Goal: Task Accomplishment & Management: Manage account settings

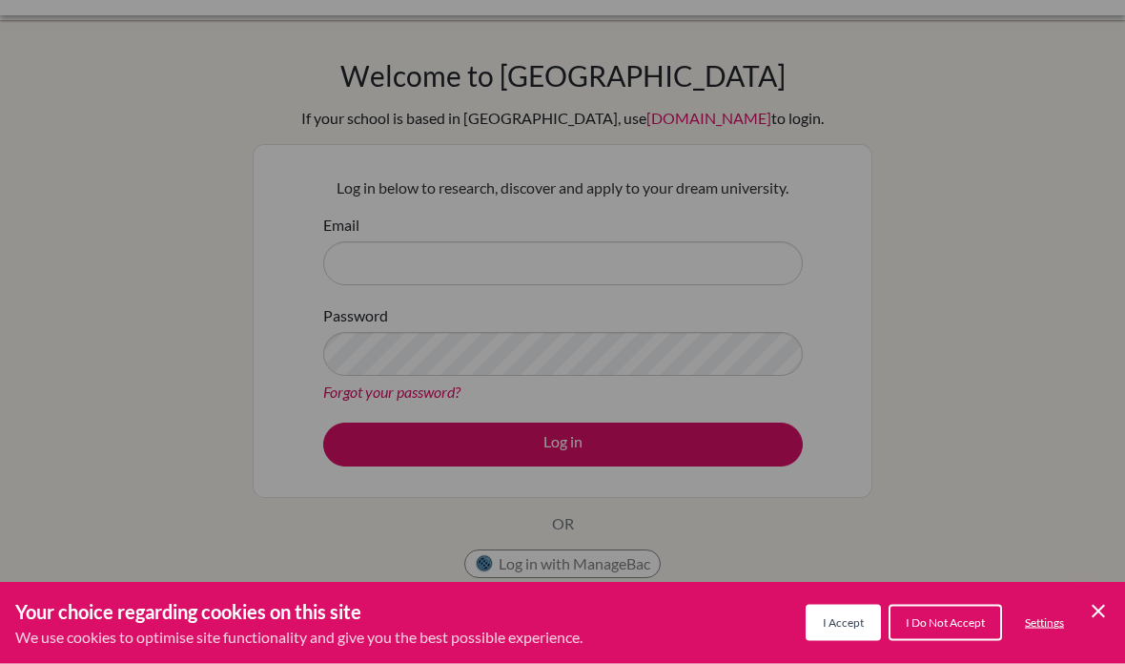
scroll to position [36, 0]
click at [856, 629] on span "I Accept" at bounding box center [843, 622] width 41 height 14
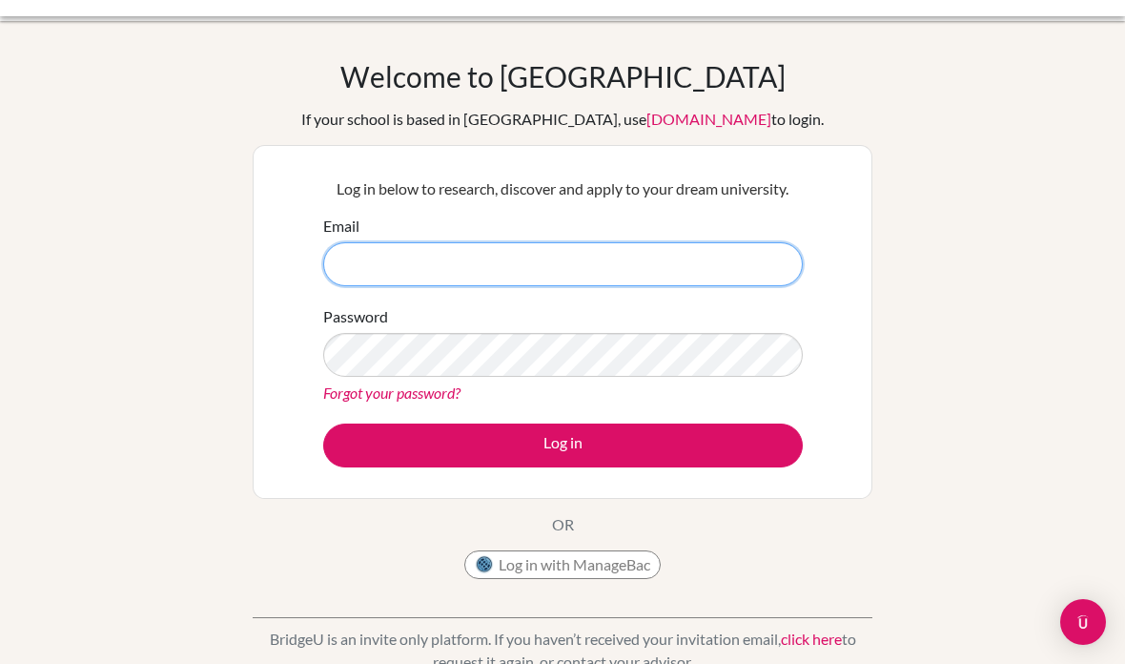
click at [772, 275] on input "Email" at bounding box center [563, 264] width 480 height 44
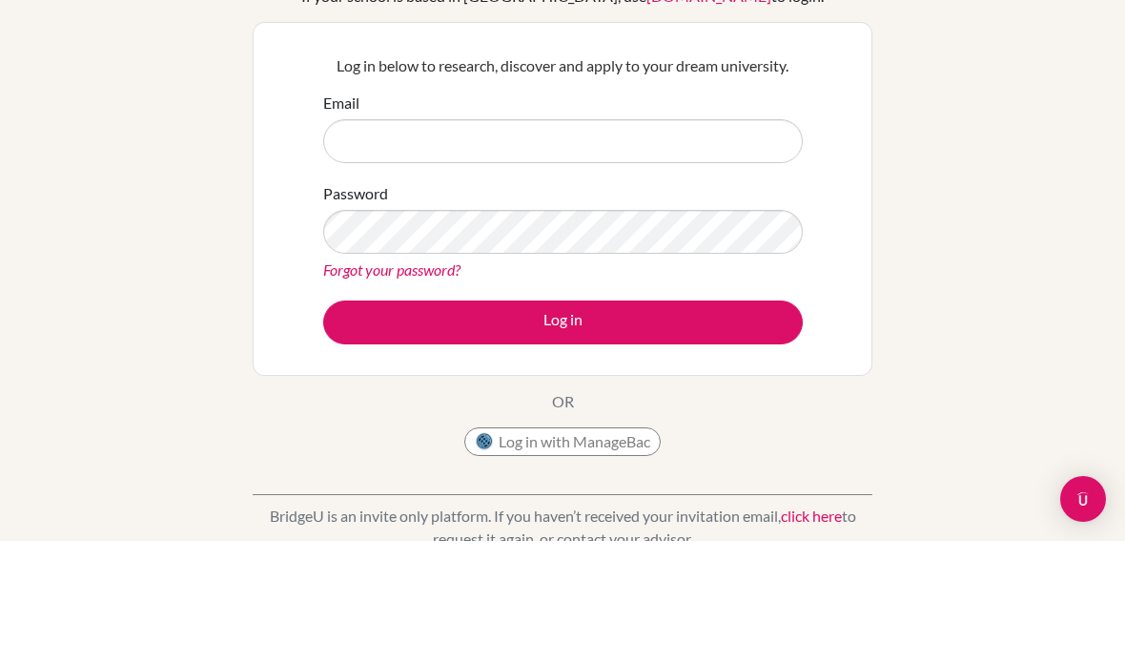
scroll to position [159, 0]
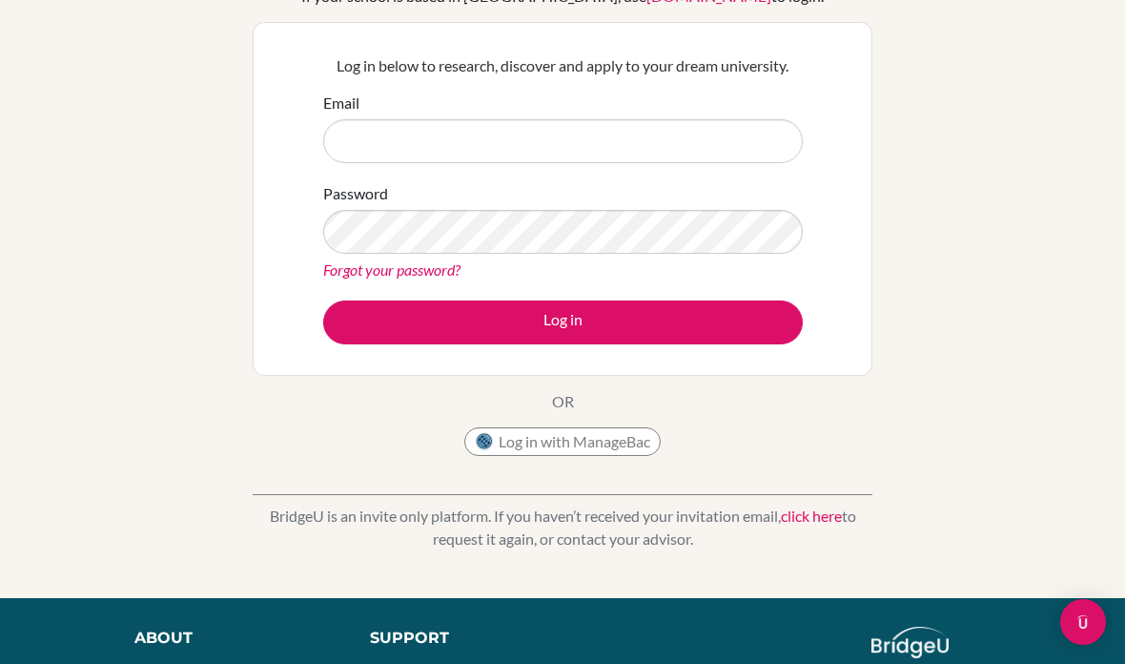
click at [620, 417] on div "Welcome to BridgeU If your school is based in China, use app.bridge-u.com.cn to…" at bounding box center [563, 200] width 620 height 529
click at [634, 446] on button "Log in with ManageBac" at bounding box center [562, 441] width 196 height 29
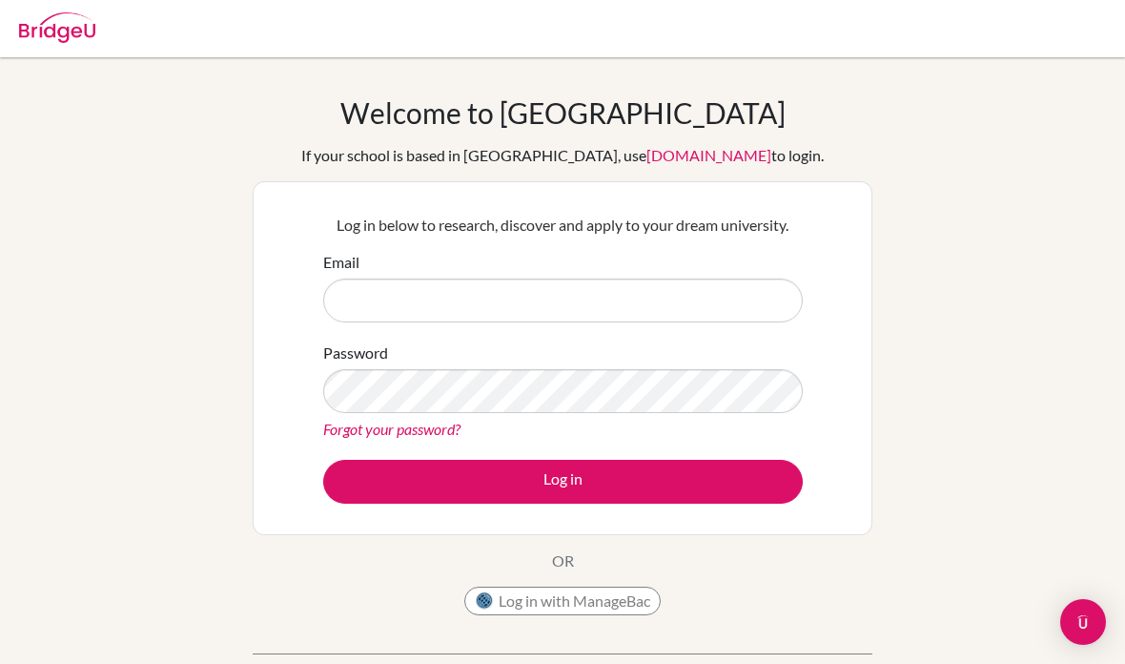
click at [743, 292] on input "Email" at bounding box center [563, 300] width 480 height 44
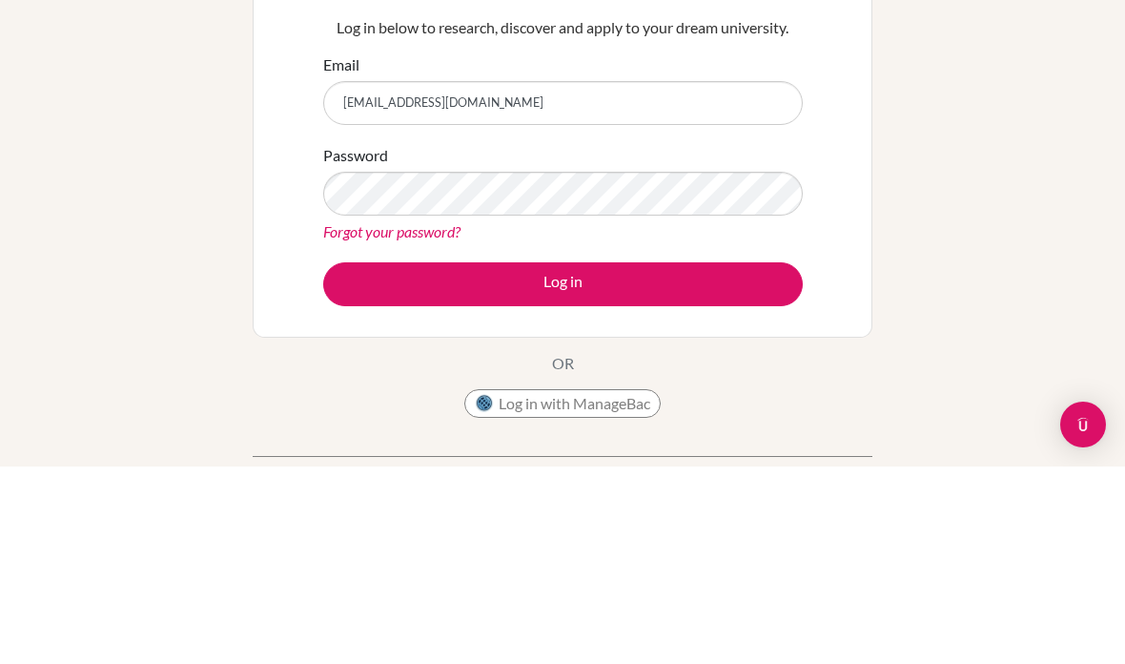
type input "[EMAIL_ADDRESS][DOMAIN_NAME]"
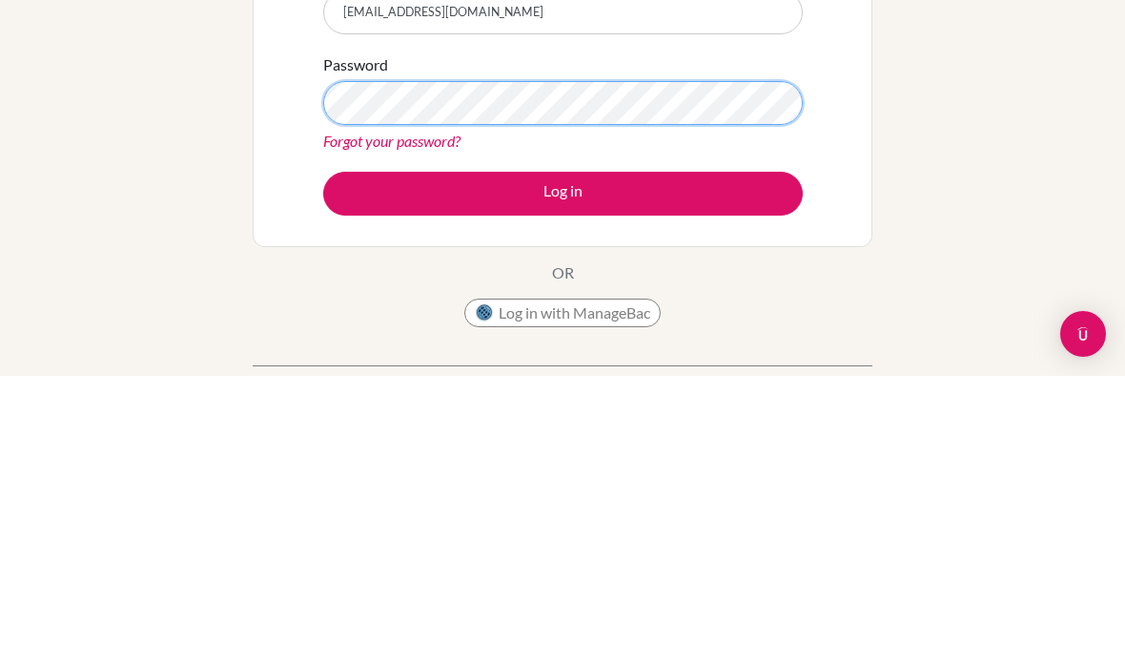
click at [562, 460] on button "Log in" at bounding box center [563, 482] width 480 height 44
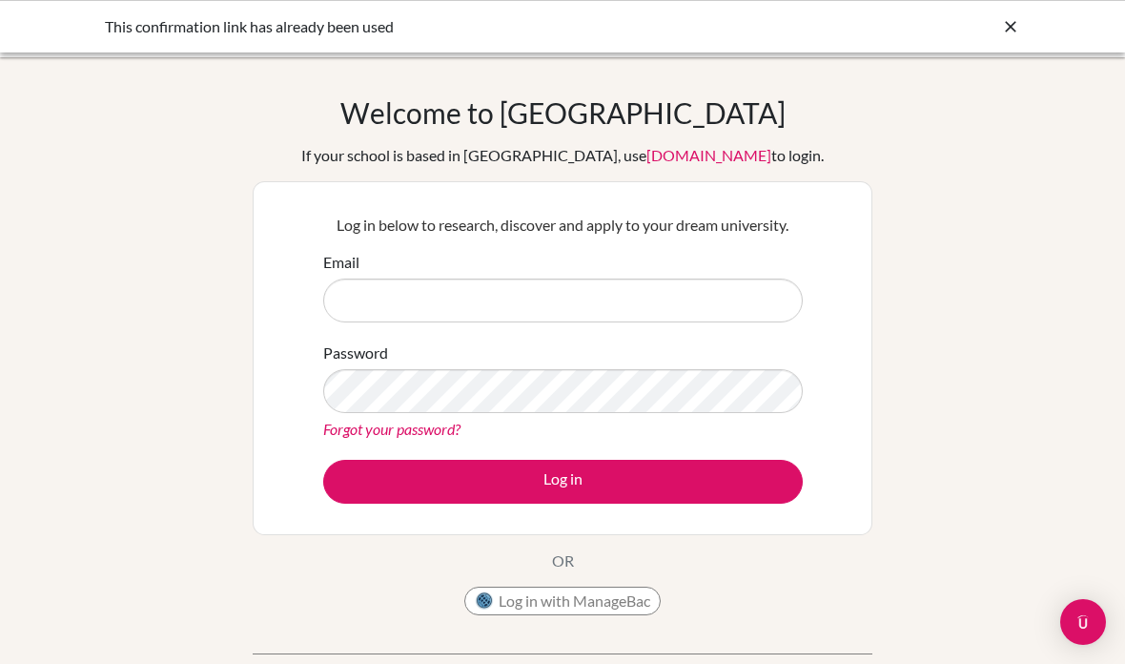
click at [532, 305] on input "Email" at bounding box center [563, 300] width 480 height 44
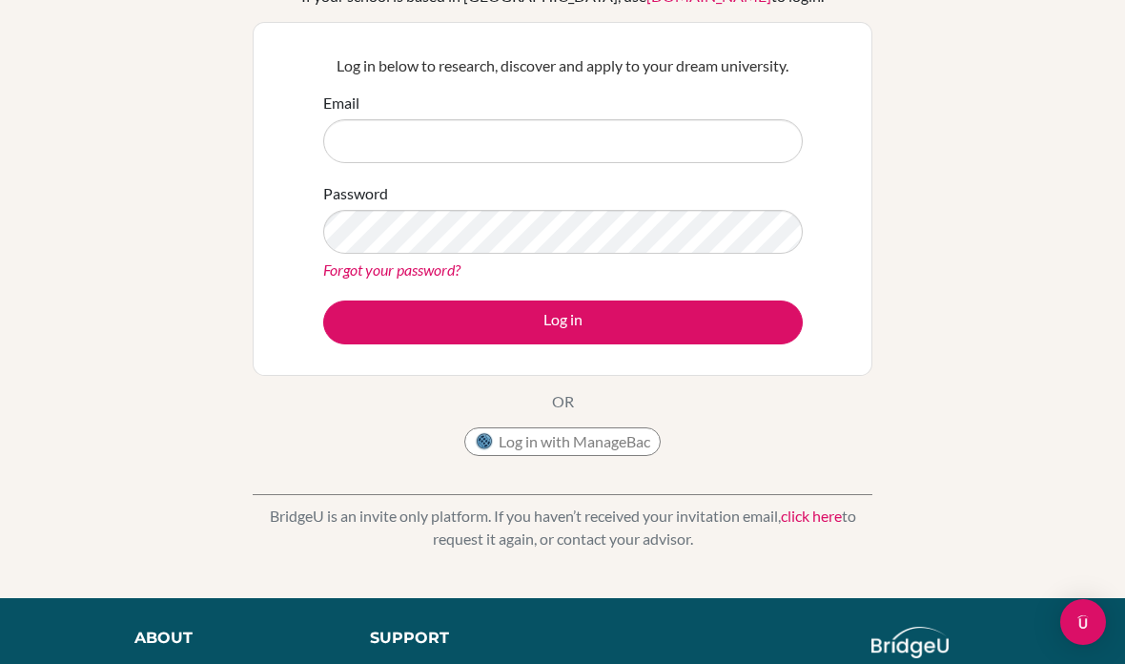
scroll to position [145, 0]
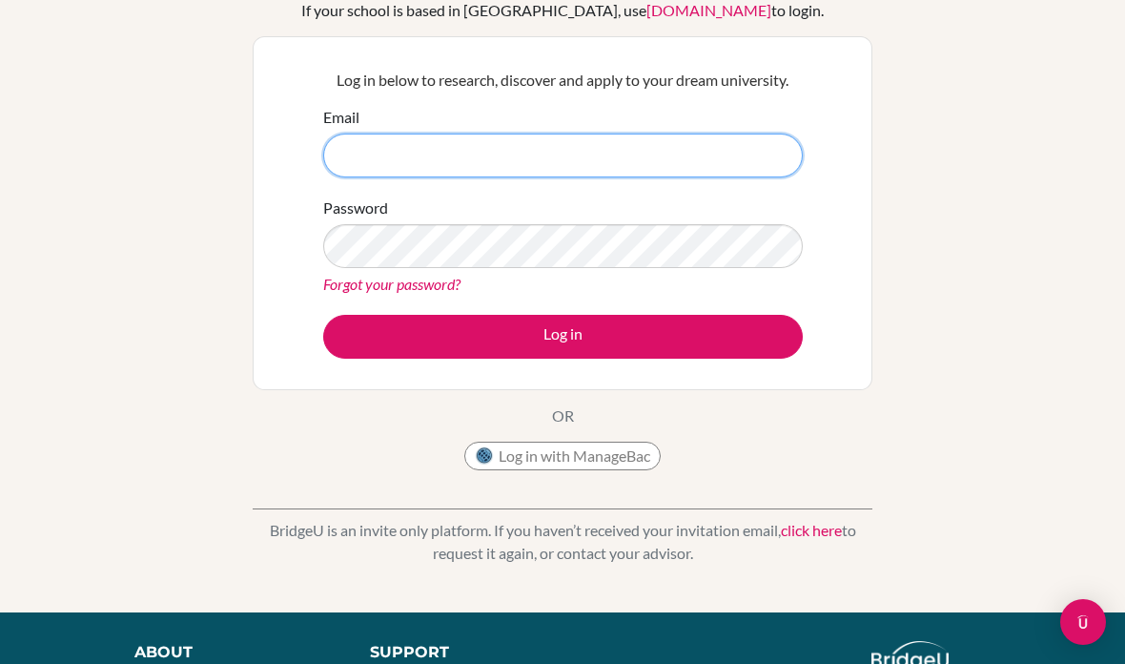
click at [687, 148] on input "Email" at bounding box center [563, 155] width 480 height 44
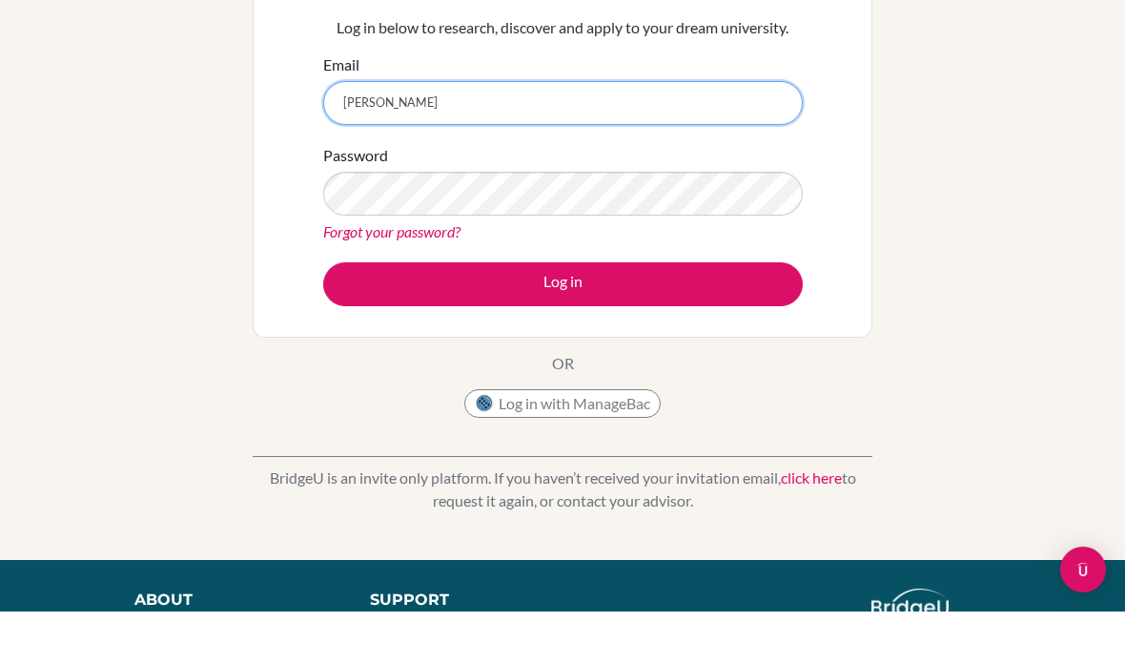
type input "[EMAIL_ADDRESS][DOMAIN_NAME]"
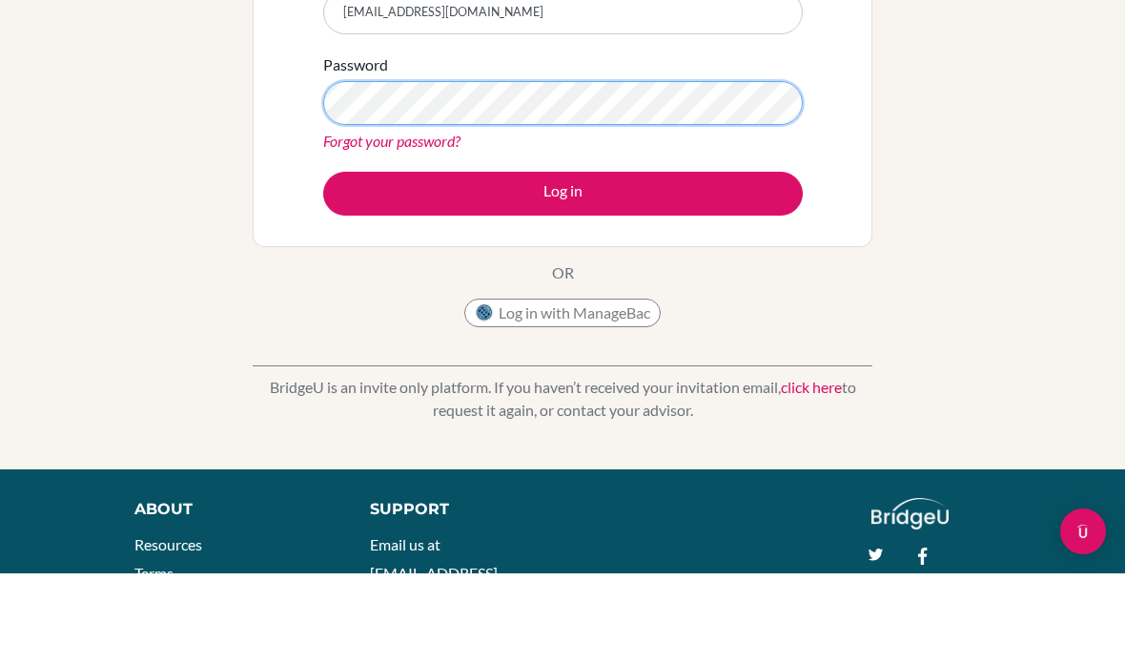
scroll to position [288, 0]
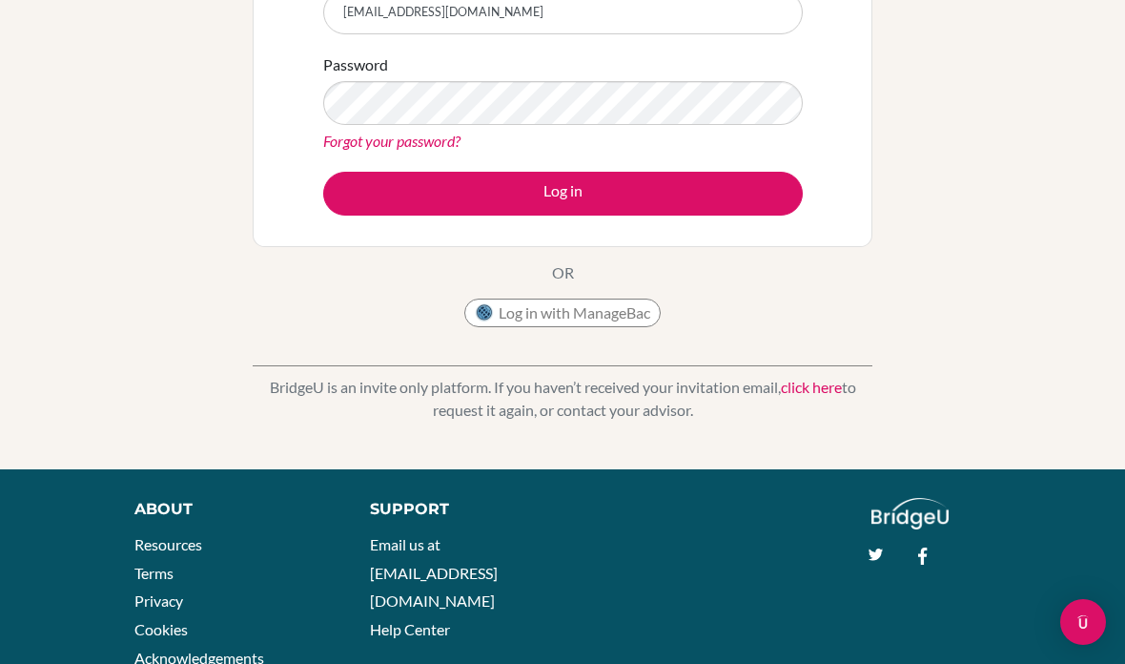
click at [348, 132] on link "Forgot your password?" at bounding box center [391, 141] width 137 height 18
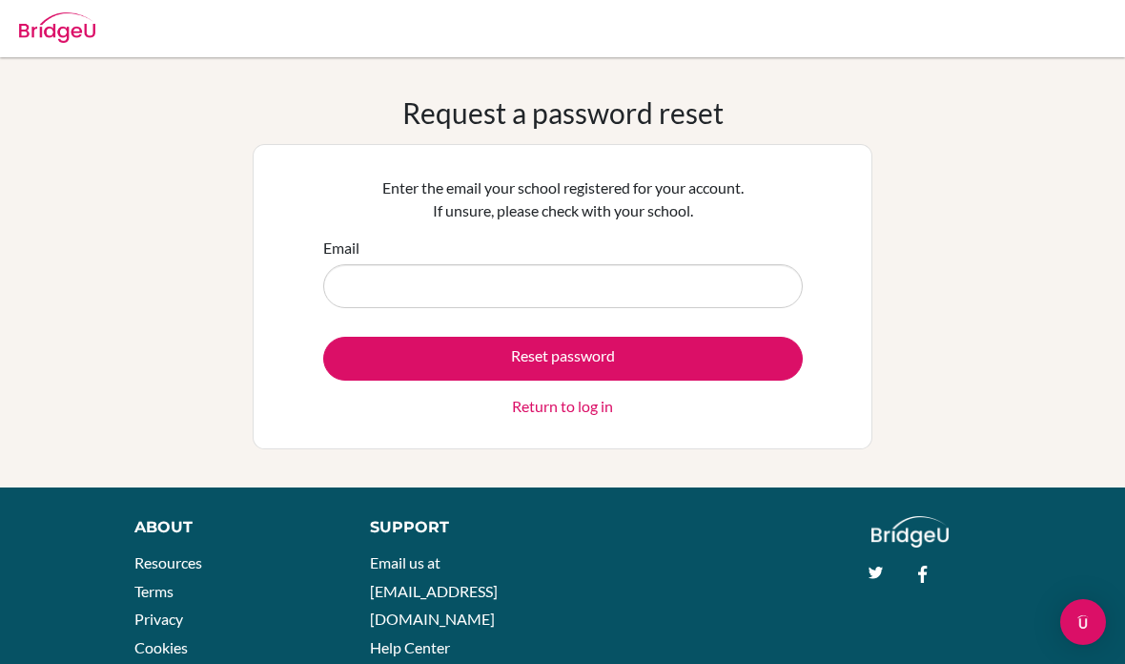
click at [680, 276] on input "Email" at bounding box center [563, 286] width 480 height 44
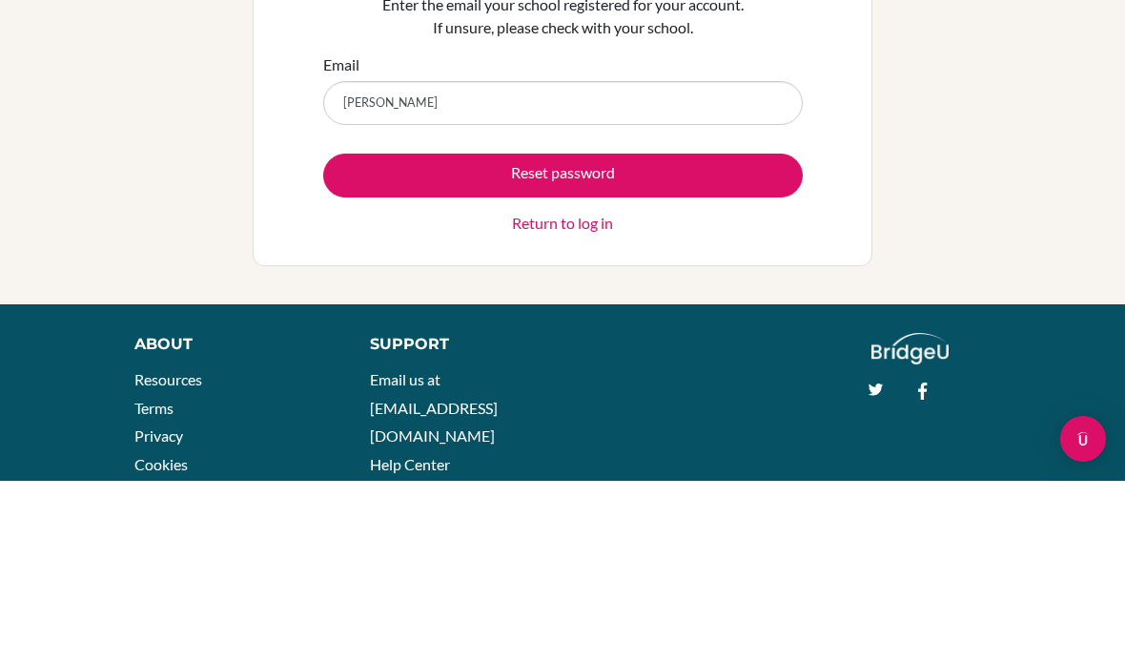
type input "[EMAIL_ADDRESS][DOMAIN_NAME]"
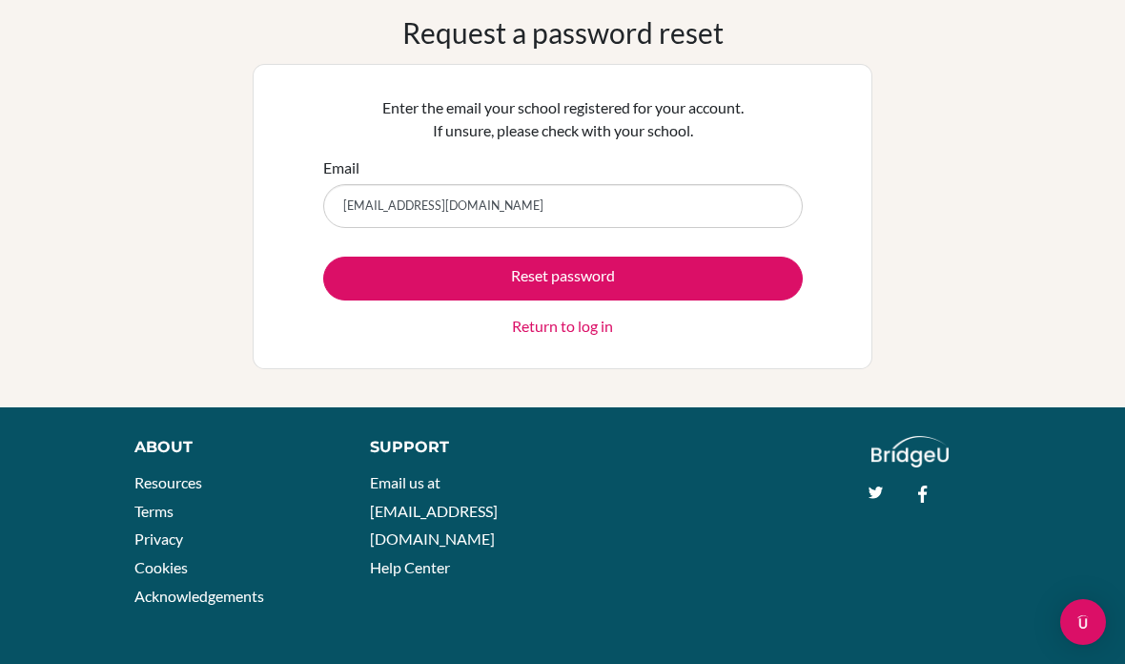
click at [685, 256] on button "Reset password" at bounding box center [563, 278] width 480 height 44
click at [713, 282] on button "Reset password" at bounding box center [563, 278] width 480 height 44
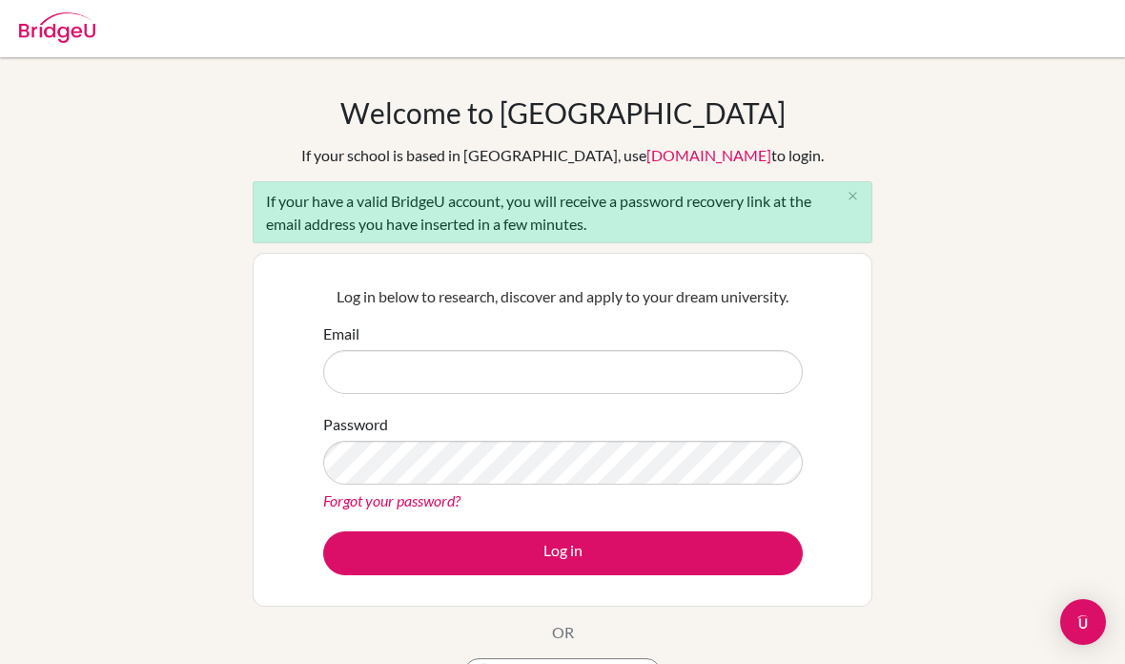
click at [403, 372] on input "Email" at bounding box center [563, 372] width 480 height 44
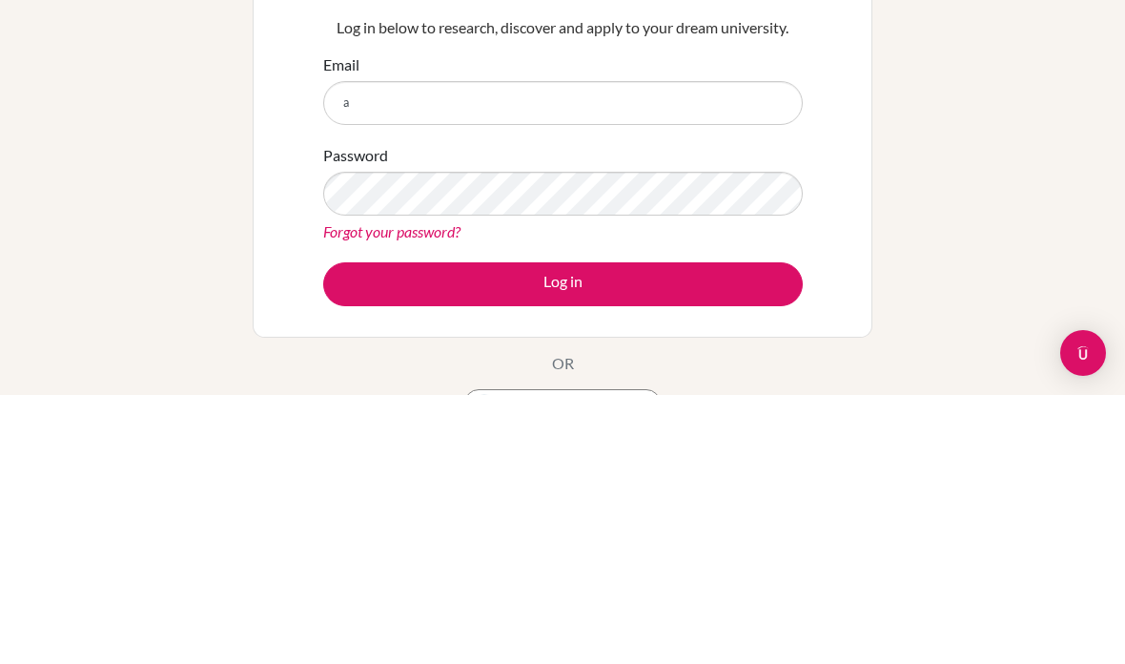
type input "annie080527@gmail.com"
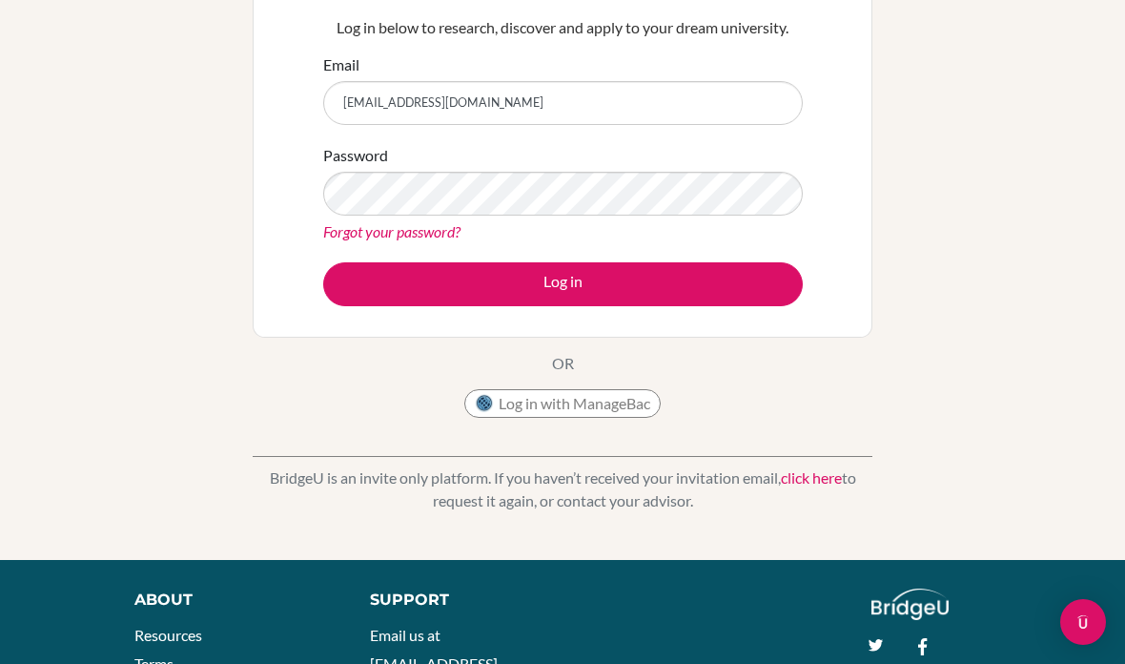
click at [403, 224] on link "Forgot your password?" at bounding box center [391, 231] width 137 height 18
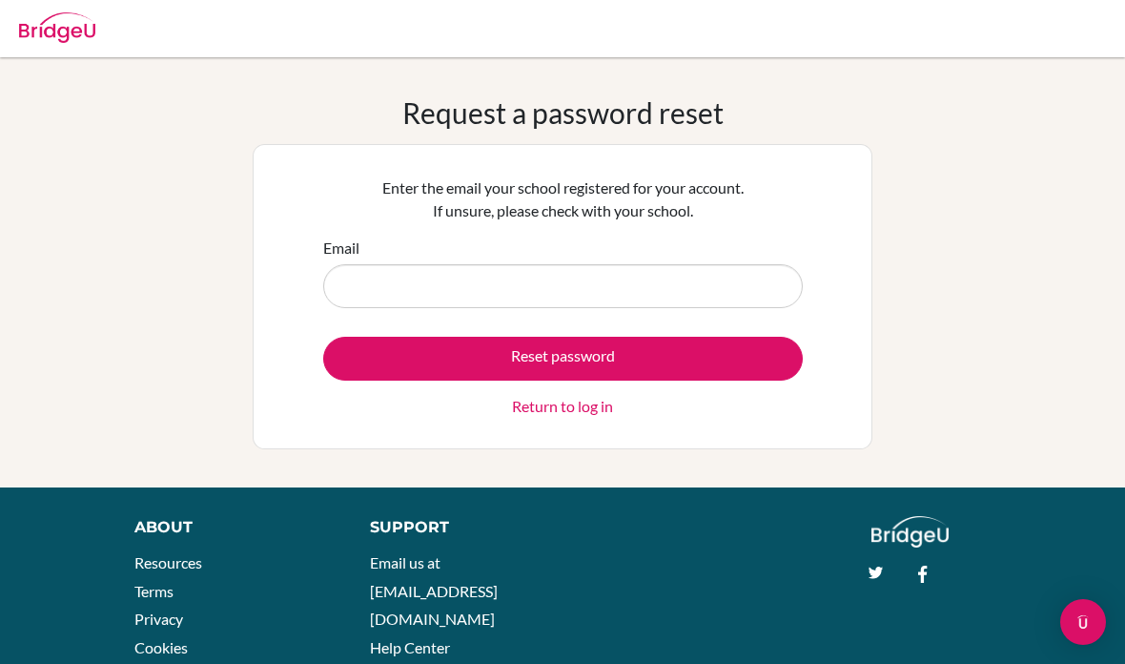
click at [424, 348] on button "Reset password" at bounding box center [563, 359] width 480 height 44
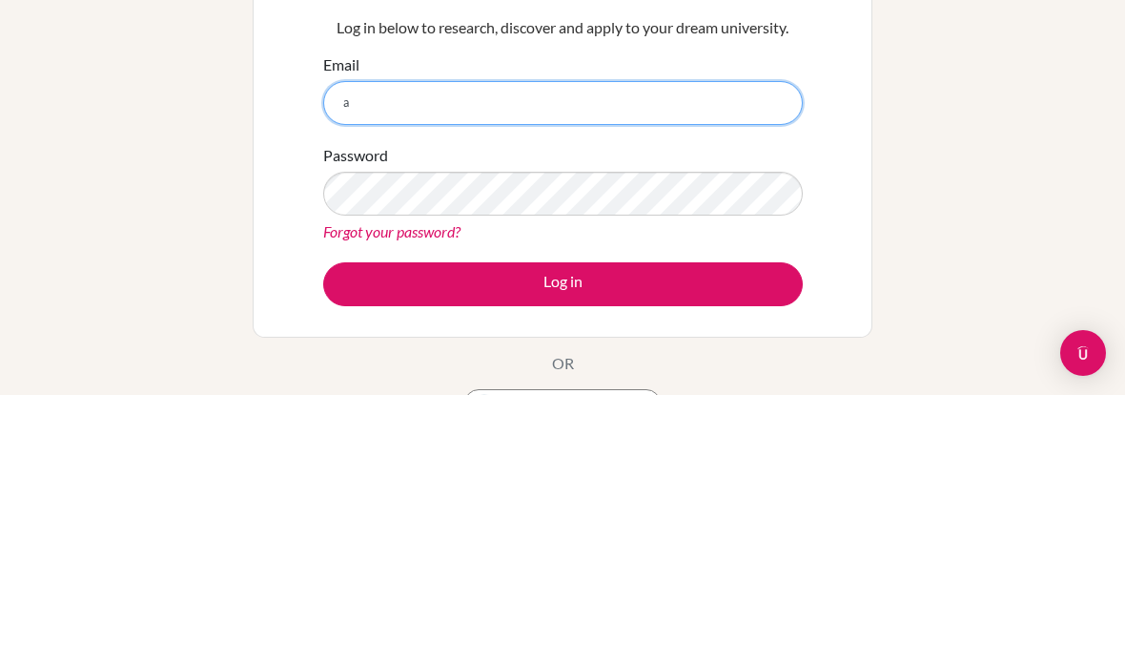
type input "annie080527@gmail.com"
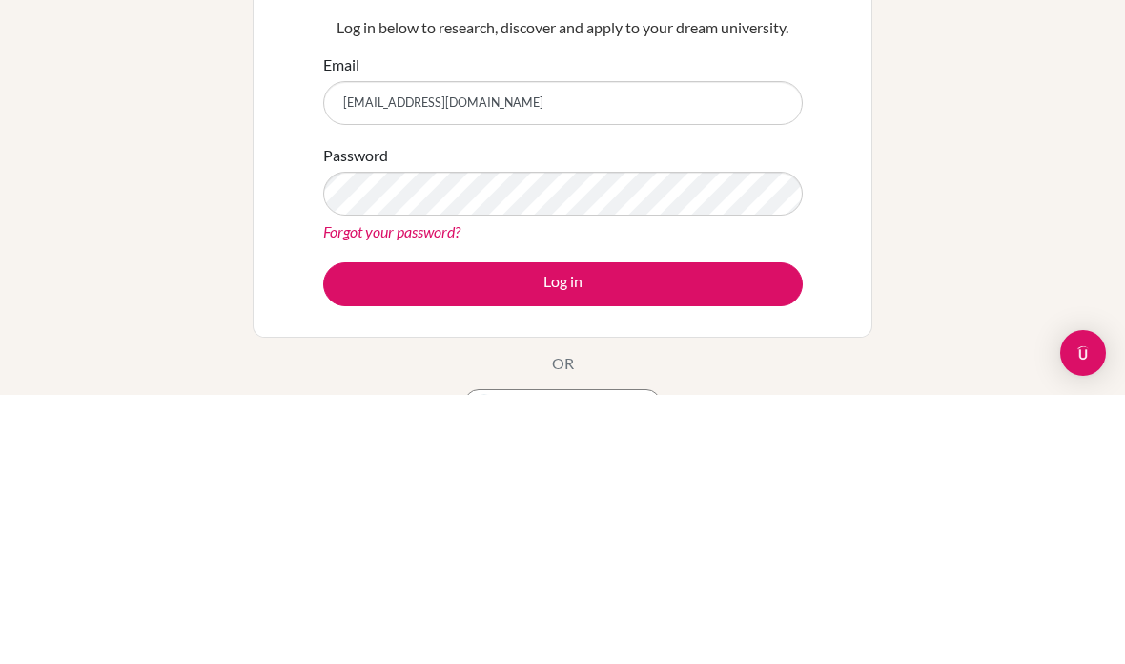
scroll to position [269, 0]
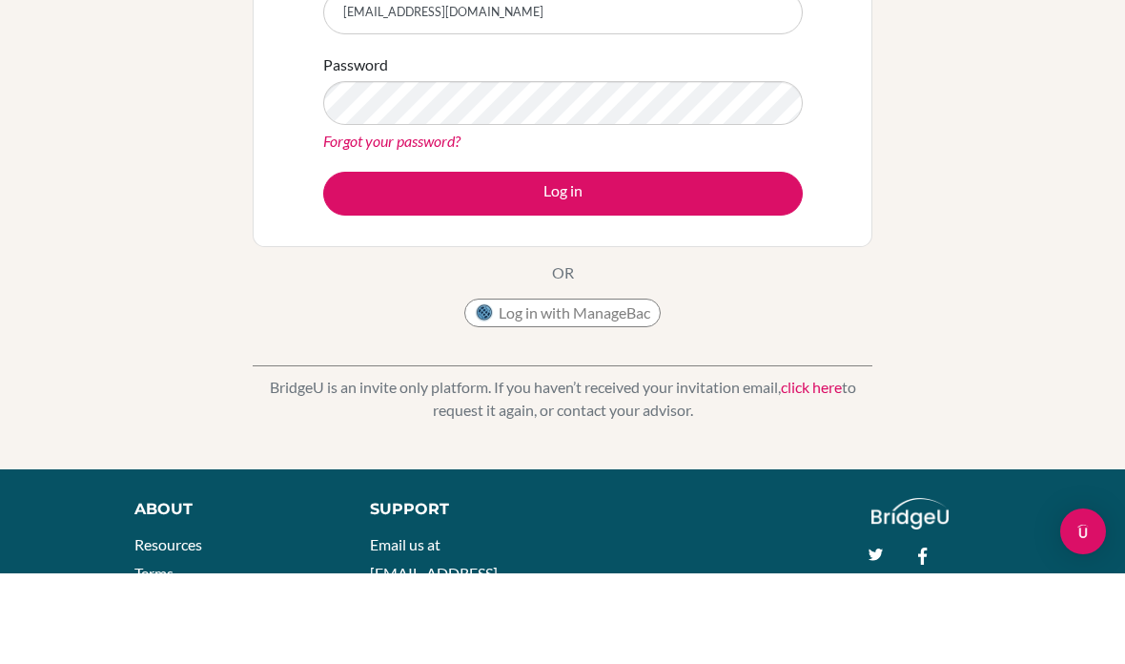
click at [371, 262] on button "Log in" at bounding box center [563, 284] width 480 height 44
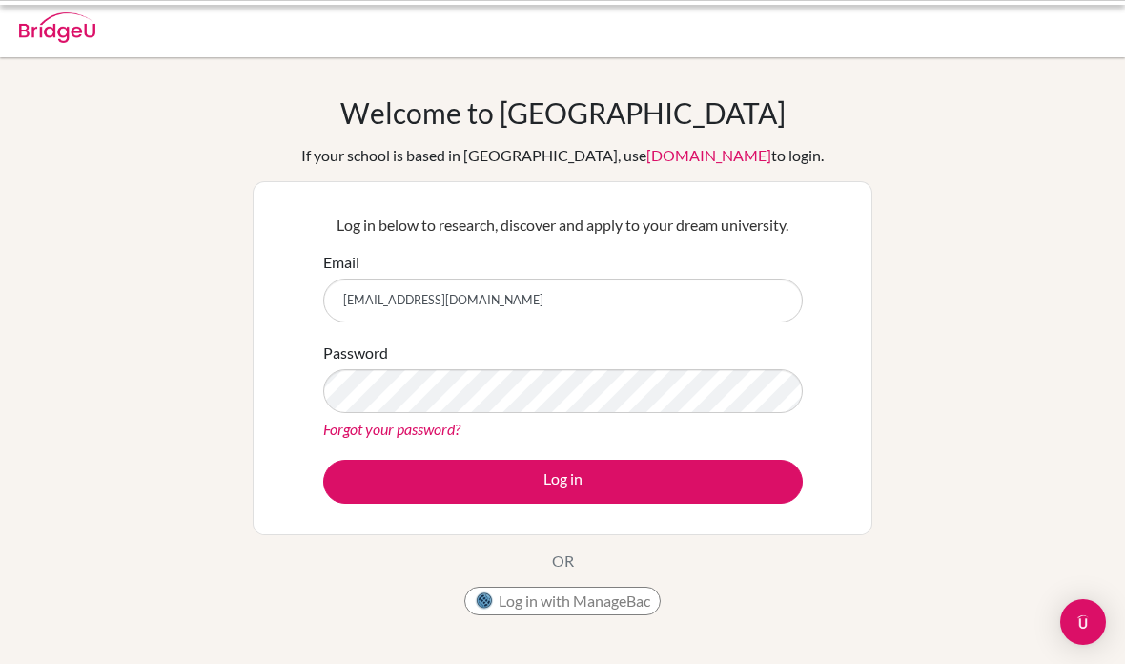
scroll to position [-54, 0]
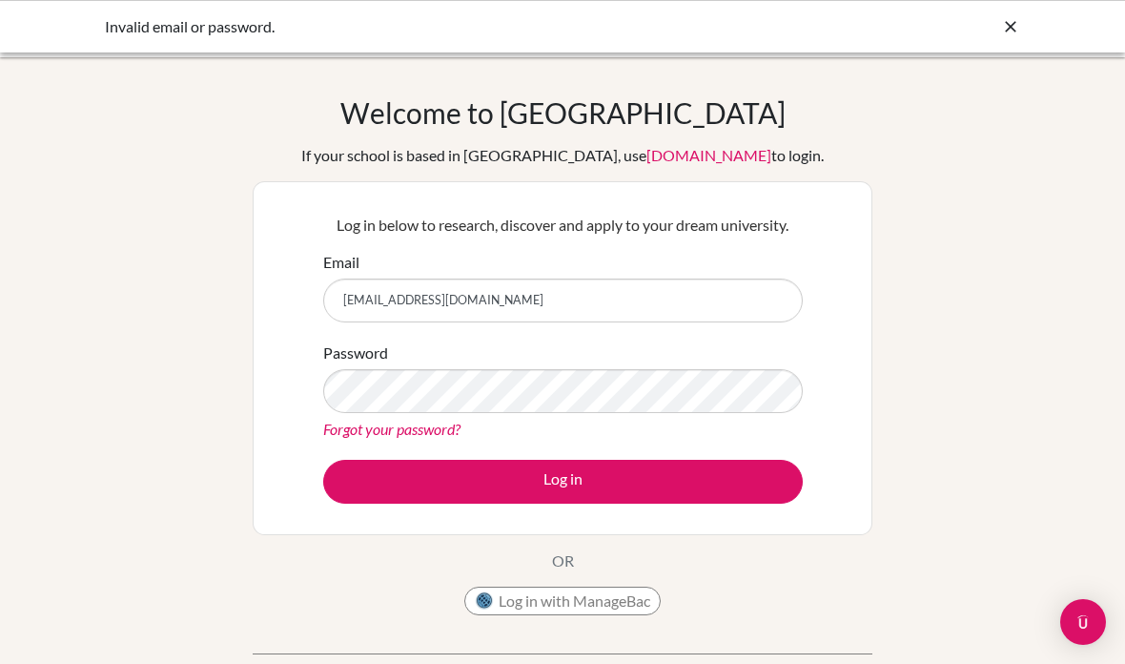
click at [352, 428] on link "Forgot your password?" at bounding box center [391, 428] width 137 height 18
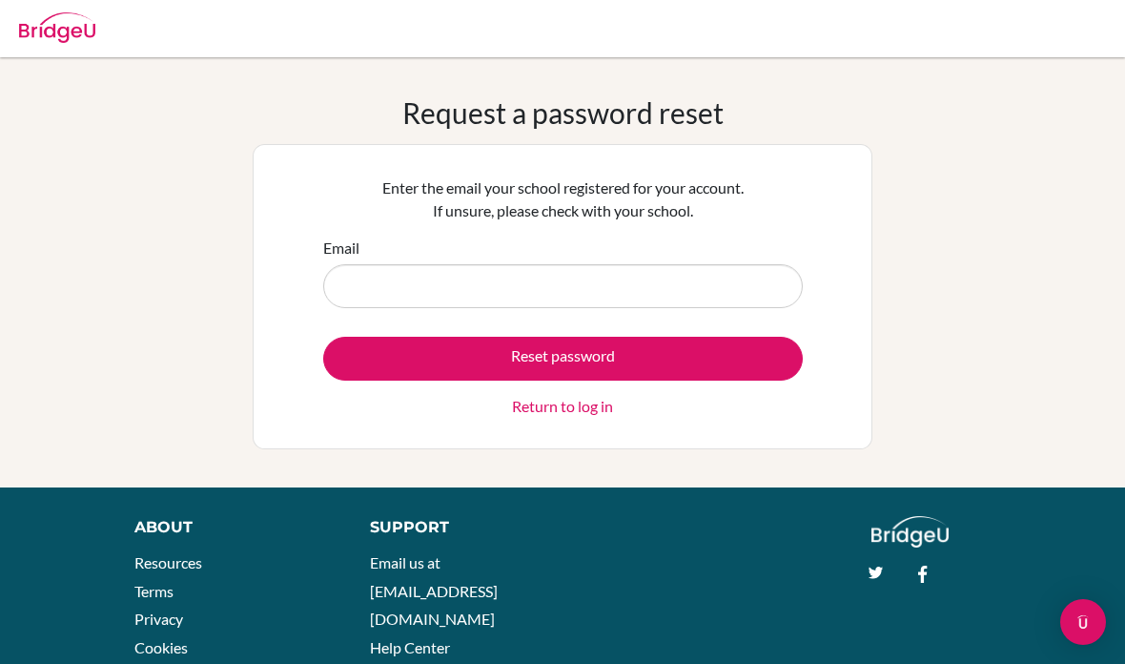
click at [381, 288] on input "Email" at bounding box center [563, 286] width 480 height 44
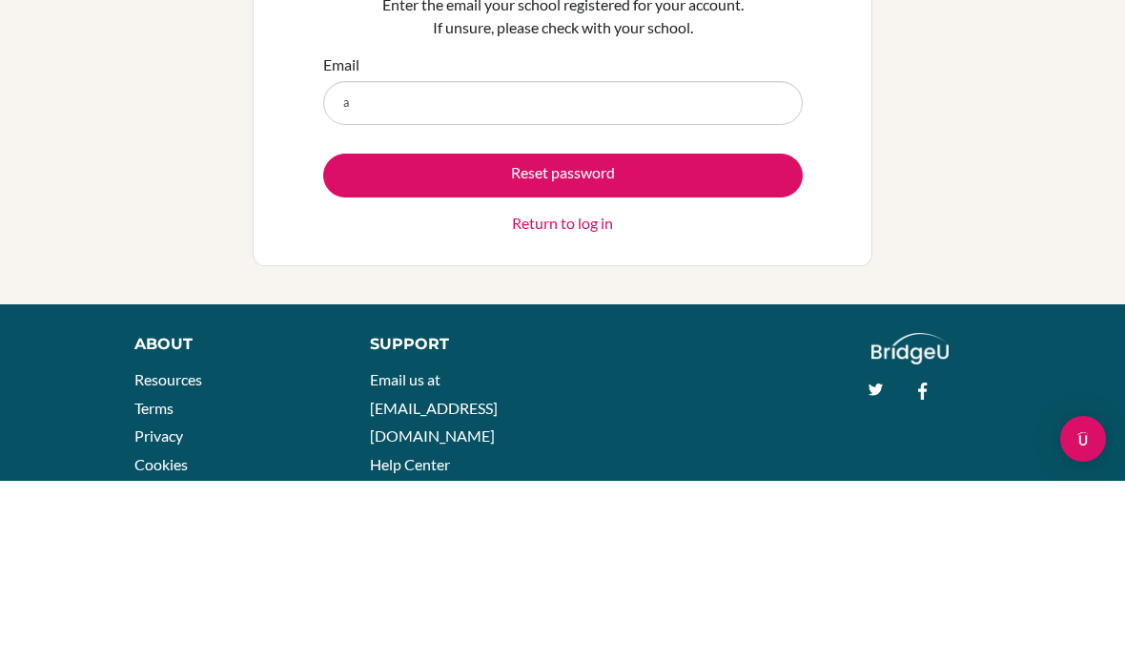
type input "[EMAIL_ADDRESS][DOMAIN_NAME]"
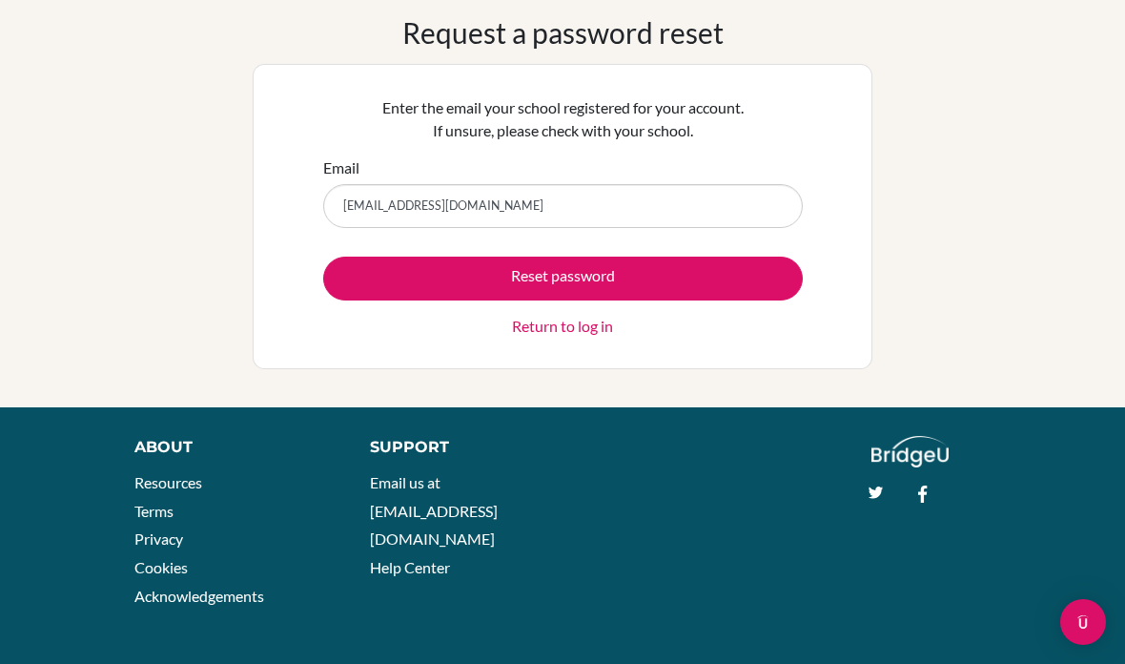
click at [674, 271] on button "Reset password" at bounding box center [563, 278] width 480 height 44
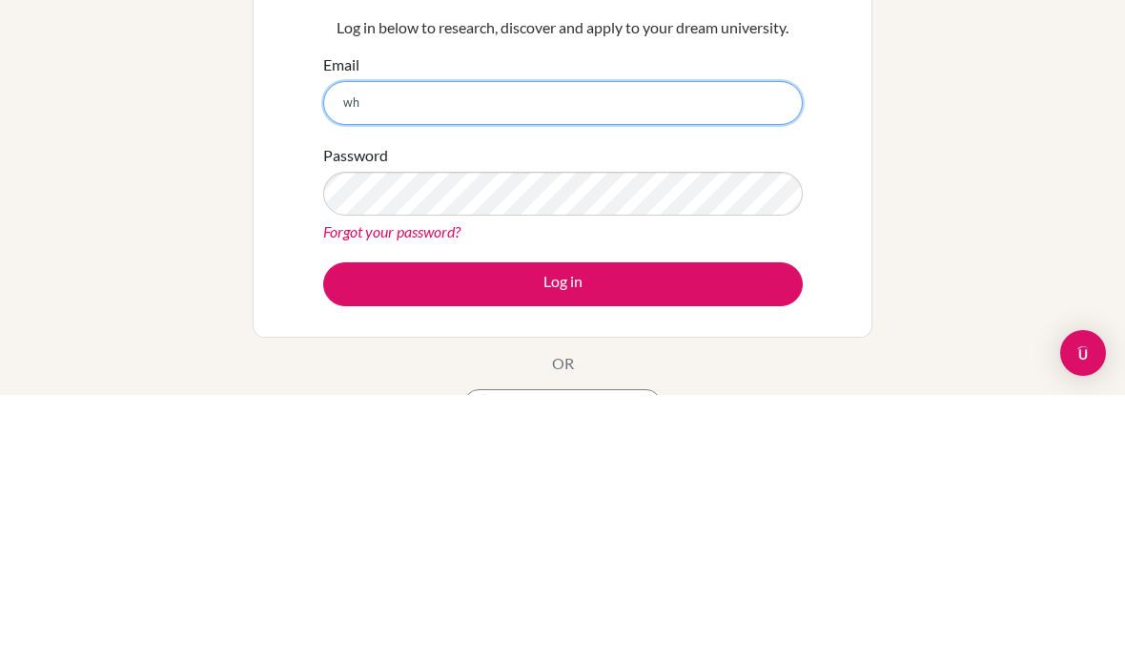
type input "w"
type input "[EMAIL_ADDRESS][DOMAIN_NAME]"
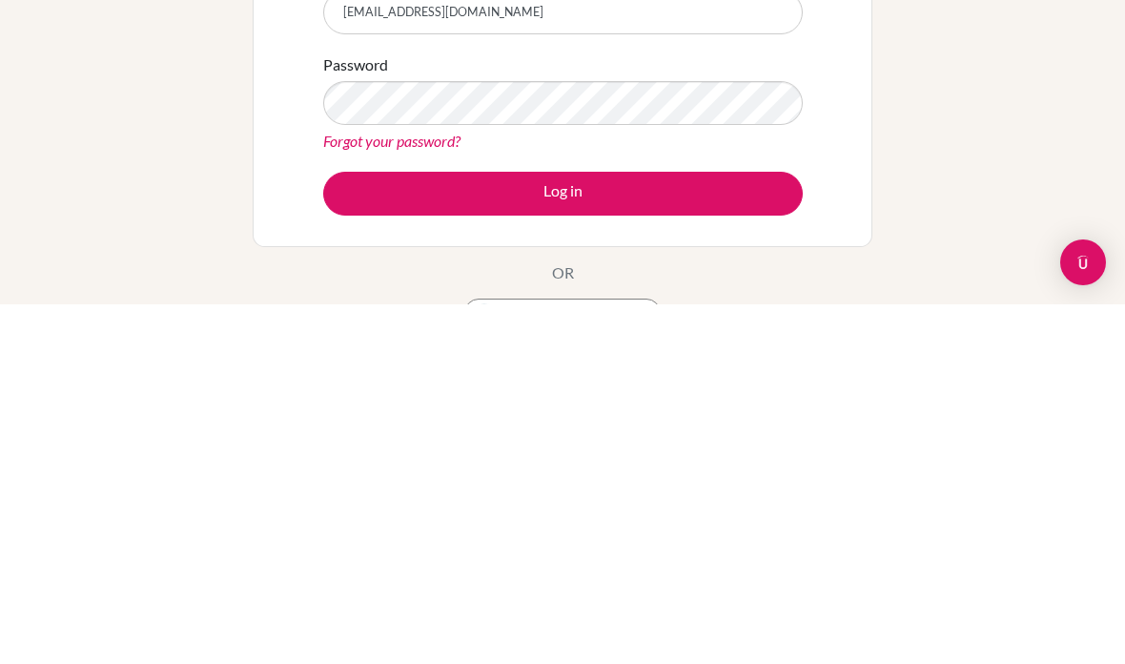
click at [362, 531] on button "Log in" at bounding box center [563, 553] width 480 height 44
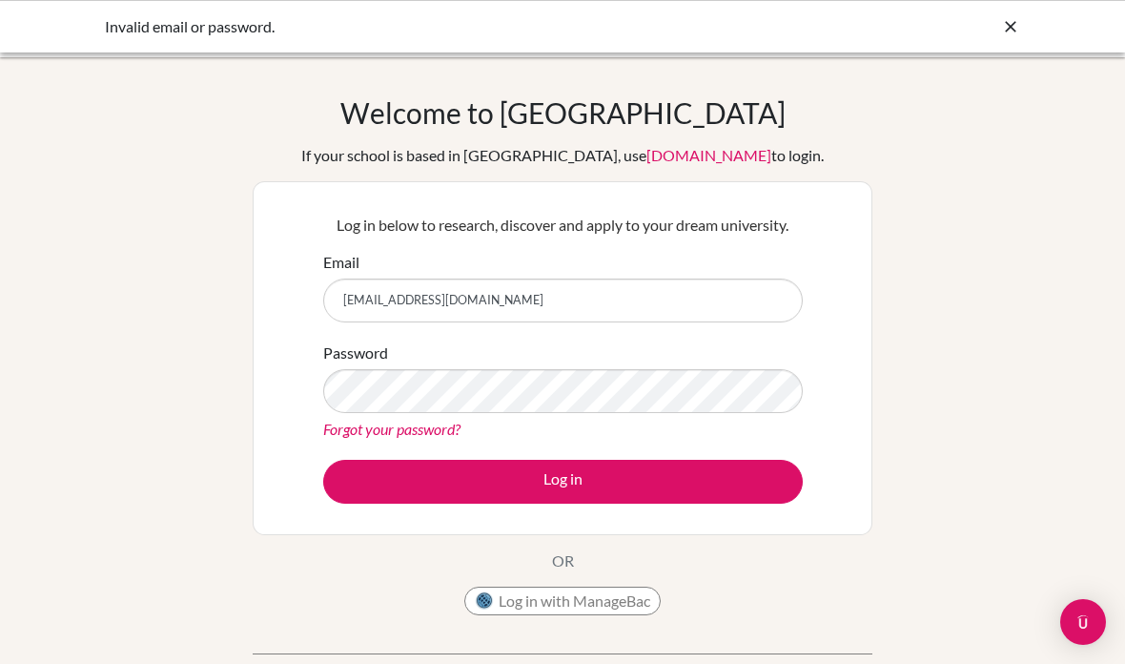
click at [347, 430] on link "Forgot your password?" at bounding box center [391, 428] width 137 height 18
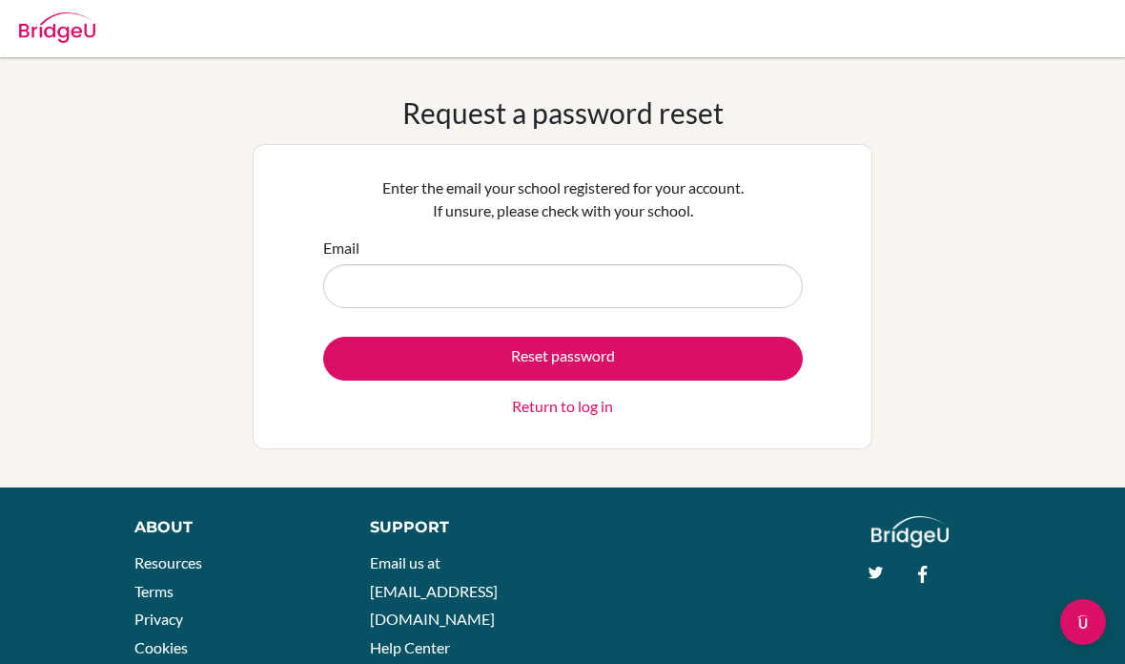
click at [367, 275] on input "Email" at bounding box center [563, 286] width 480 height 44
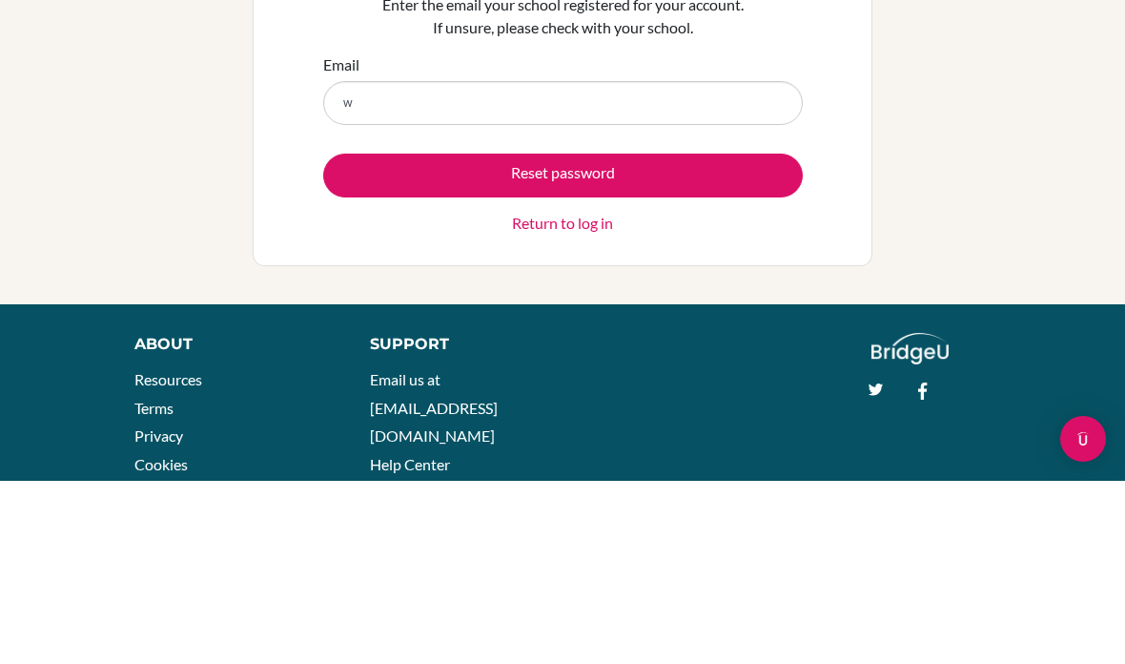
type input "wyl@hanacademy.edu.hk"
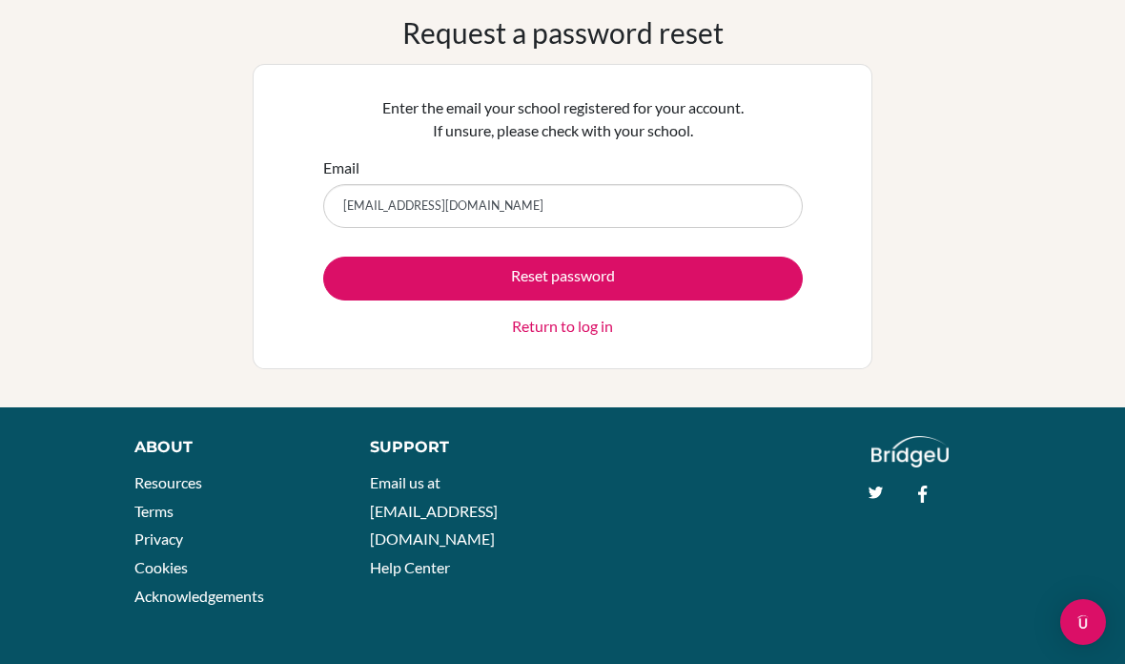
click at [731, 299] on button "Reset password" at bounding box center [563, 278] width 480 height 44
click at [745, 280] on button "Reset password" at bounding box center [563, 278] width 480 height 44
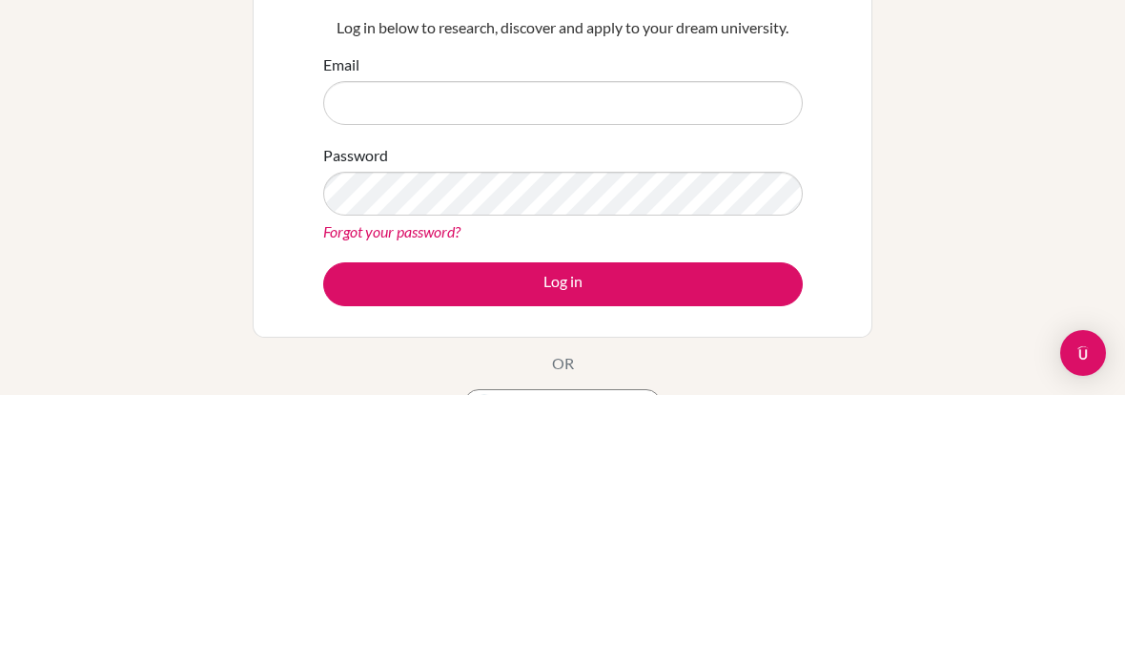
scroll to position [269, 0]
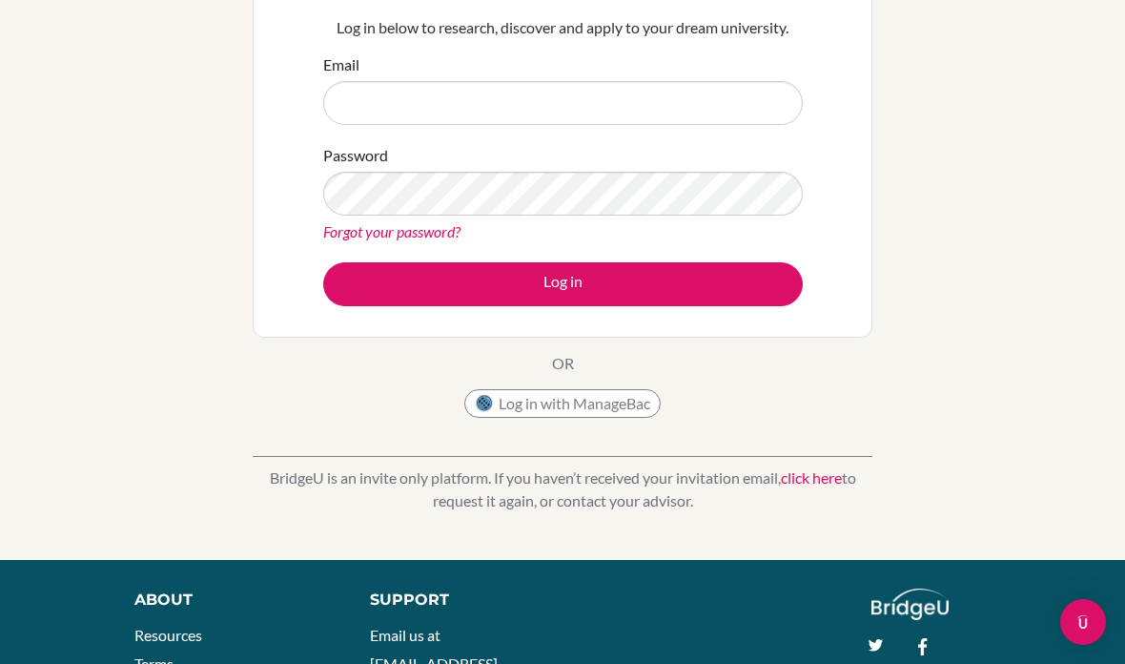
click at [628, 390] on button "Log in with ManageBac" at bounding box center [562, 403] width 196 height 29
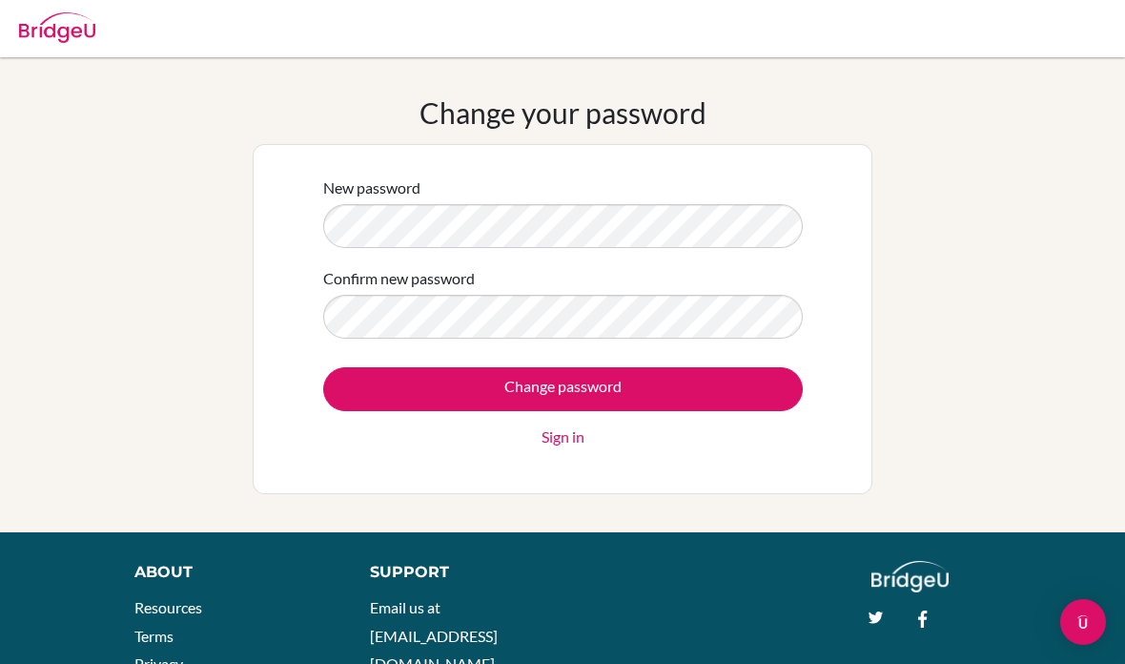
scroll to position [123, 0]
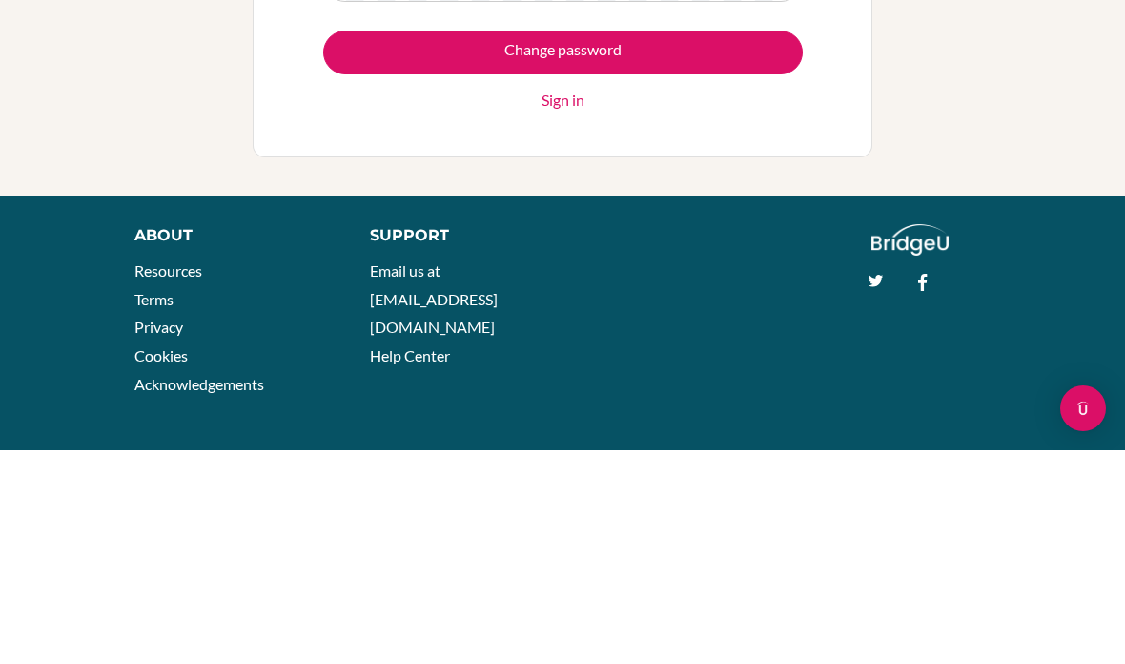
click at [382, 244] on input "Change password" at bounding box center [563, 266] width 480 height 44
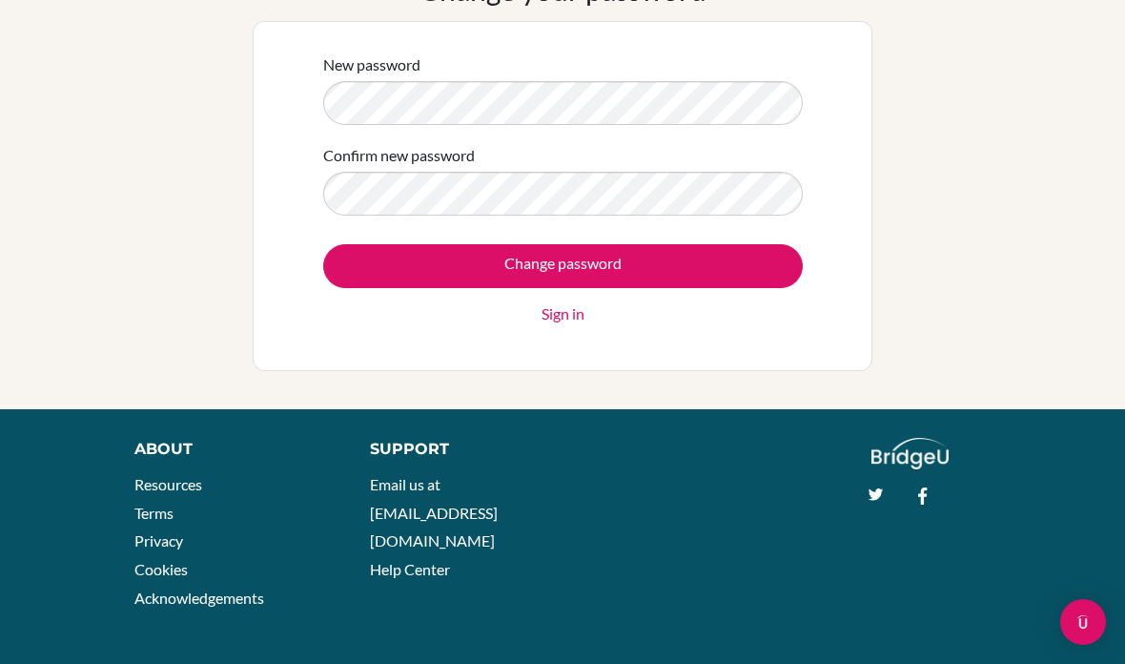
scroll to position [125, 0]
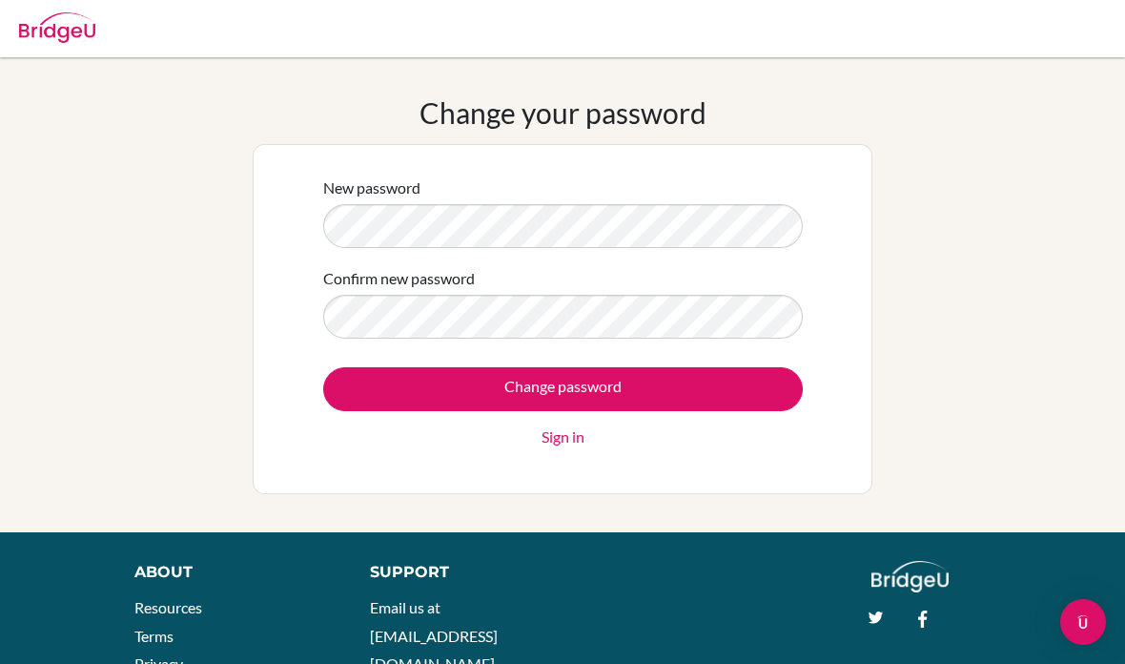
scroll to position [123, 0]
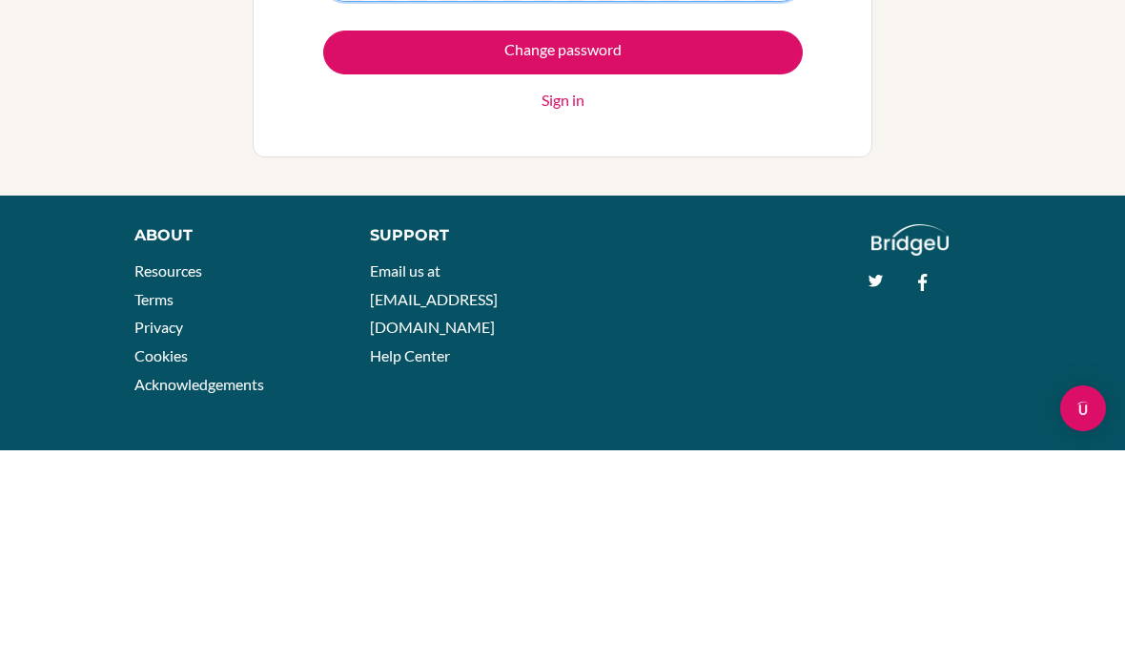
click at [562, 244] on input "Change password" at bounding box center [563, 266] width 480 height 44
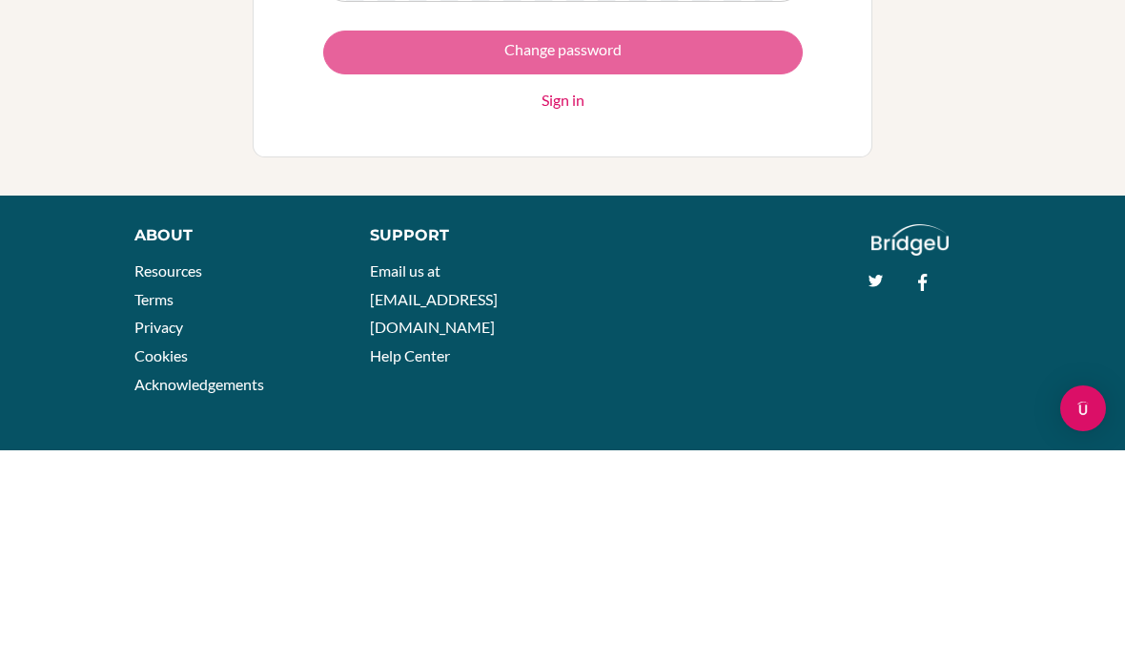
click at [757, 244] on div "Change password Sign in" at bounding box center [563, 284] width 480 height 81
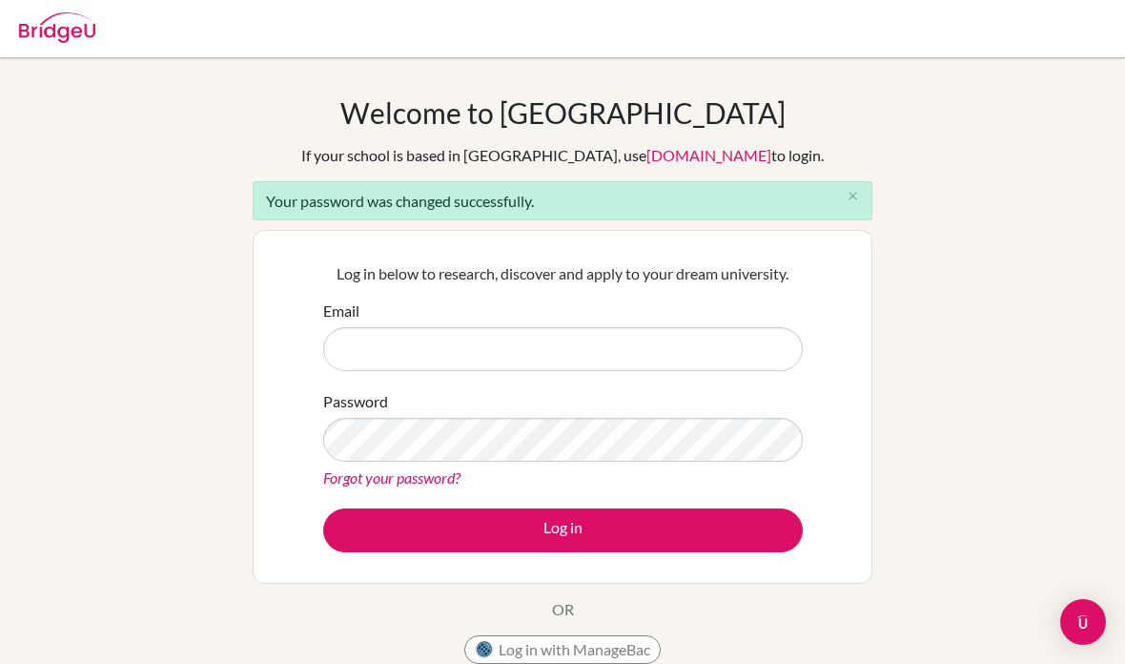
click at [703, 349] on input "Email" at bounding box center [563, 349] width 480 height 44
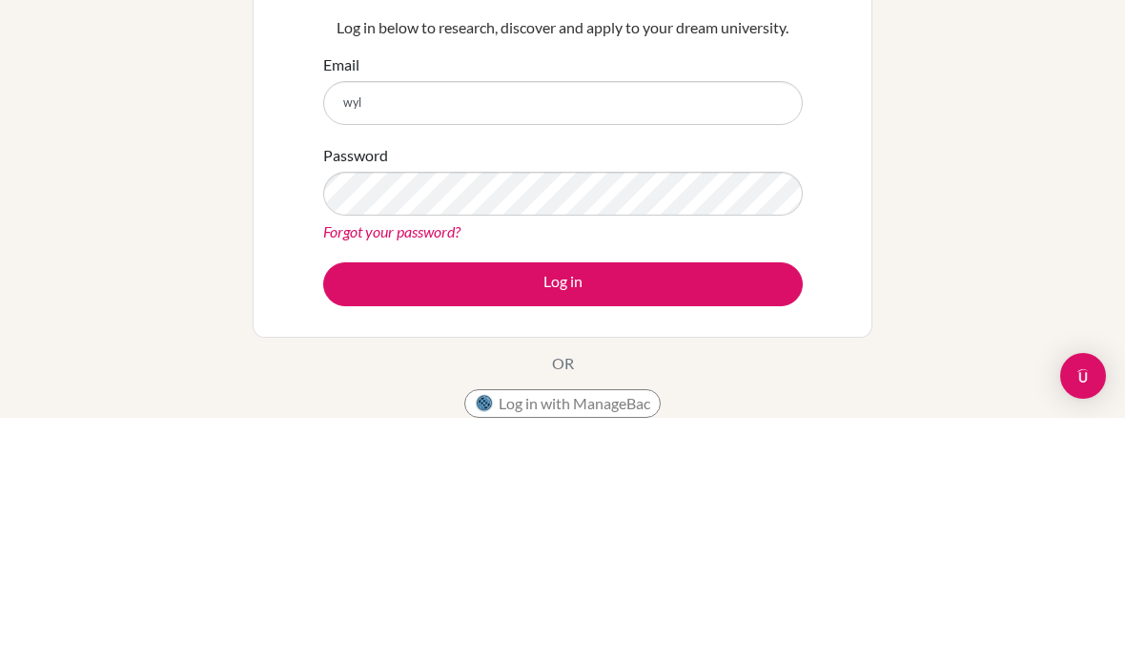
type input "[EMAIL_ADDRESS][DOMAIN_NAME]"
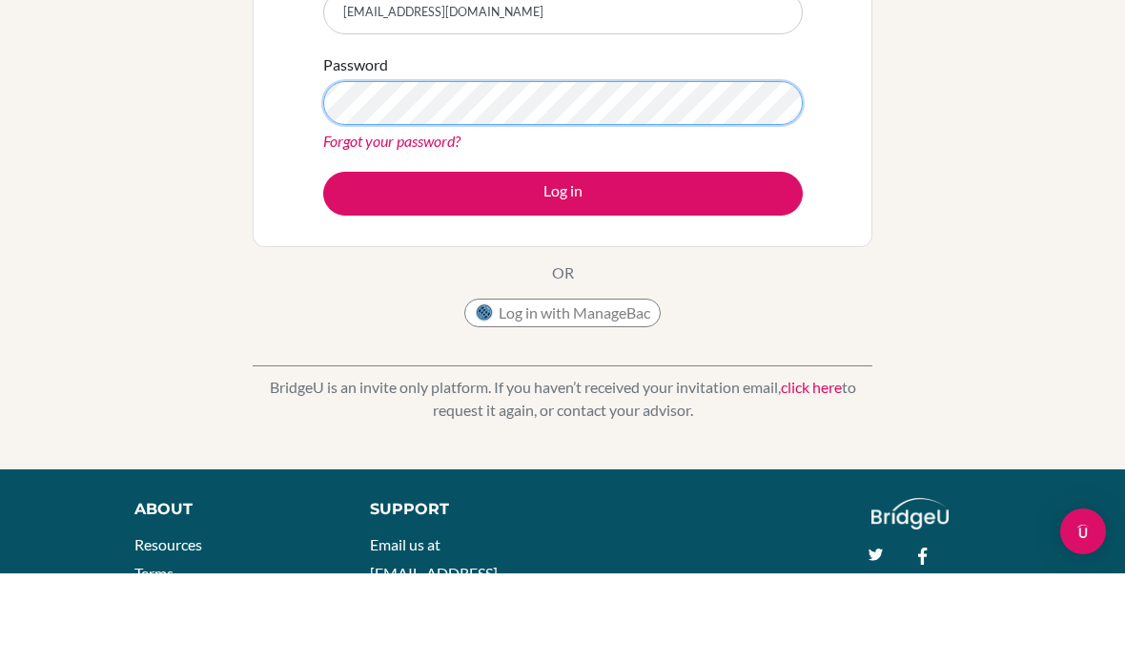
scroll to position [337, 0]
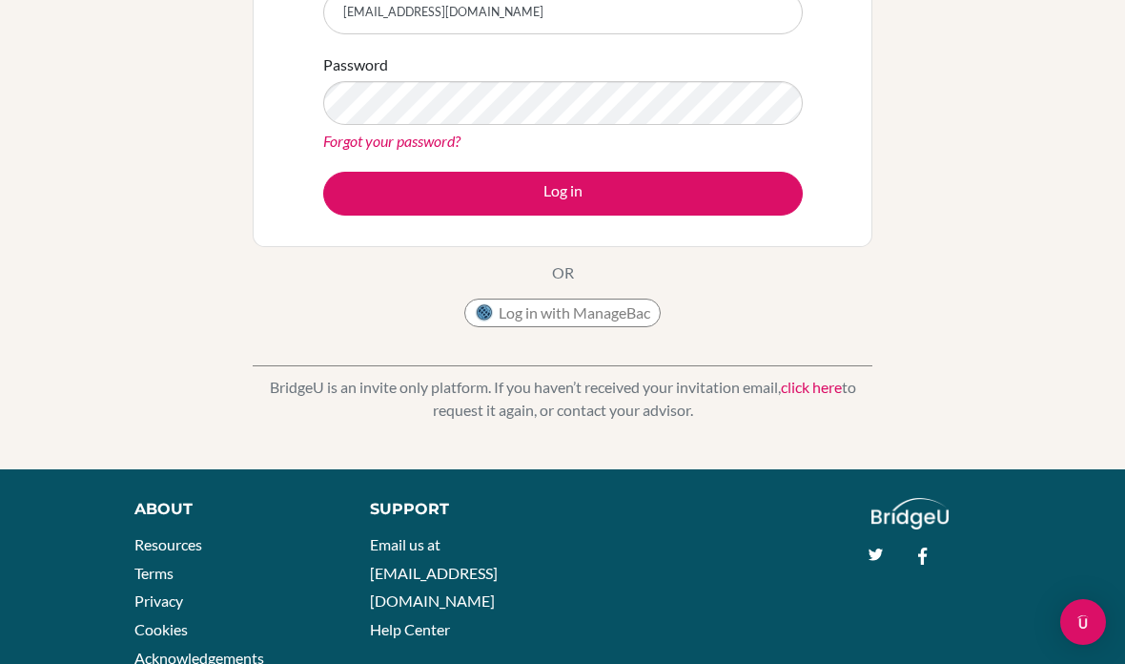
click at [623, 356] on div "BridgeU is an invite only platform. If you haven’t received your invitation ema…" at bounding box center [563, 384] width 620 height 94
click at [742, 138] on div "Forgot your password?" at bounding box center [563, 141] width 480 height 23
click at [726, 184] on button "Log in" at bounding box center [563, 194] width 480 height 44
